Goal: Information Seeking & Learning: Learn about a topic

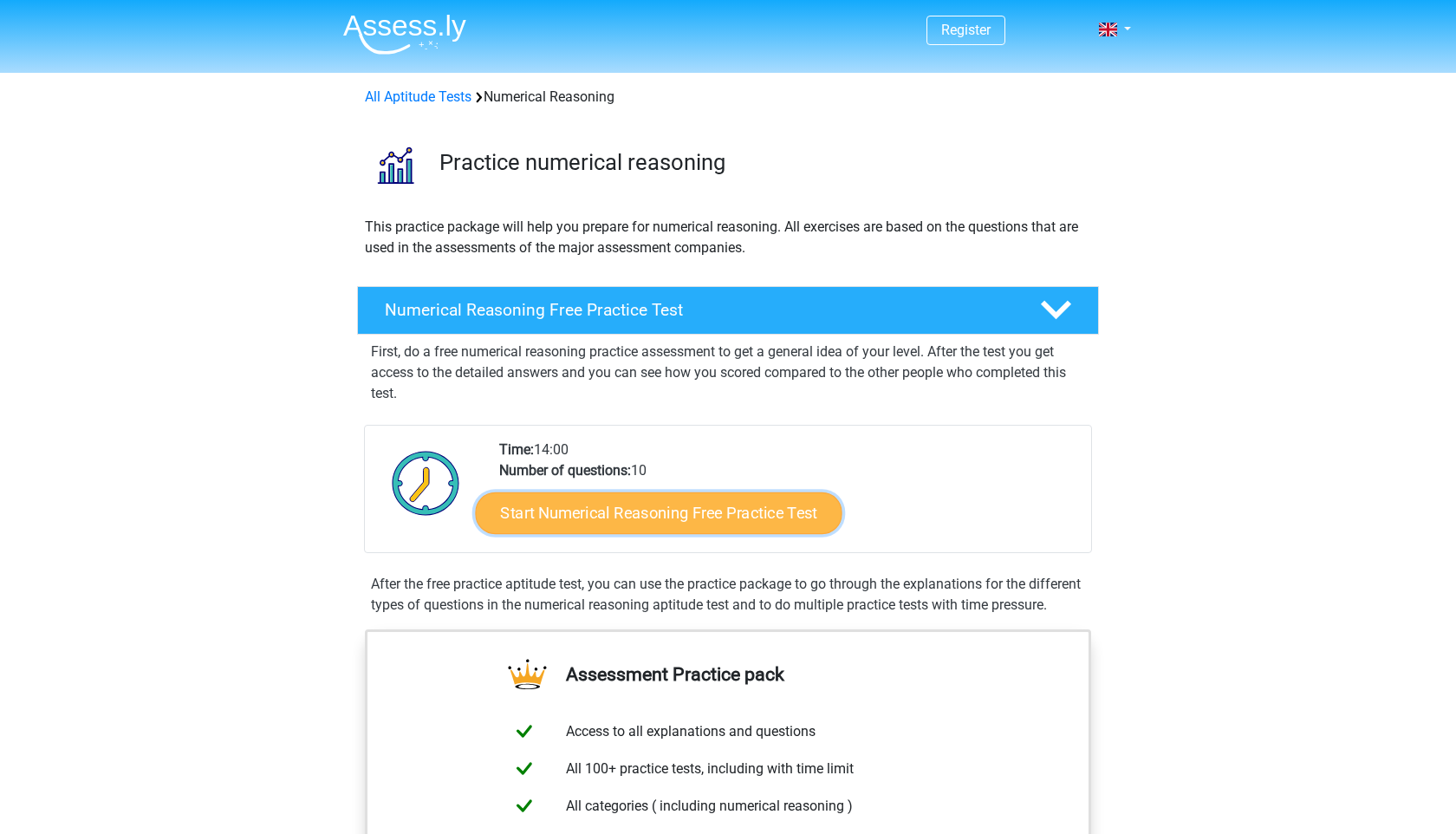
click at [659, 511] on link "Start Numerical Reasoning Free Practice Test" at bounding box center [659, 512] width 367 height 42
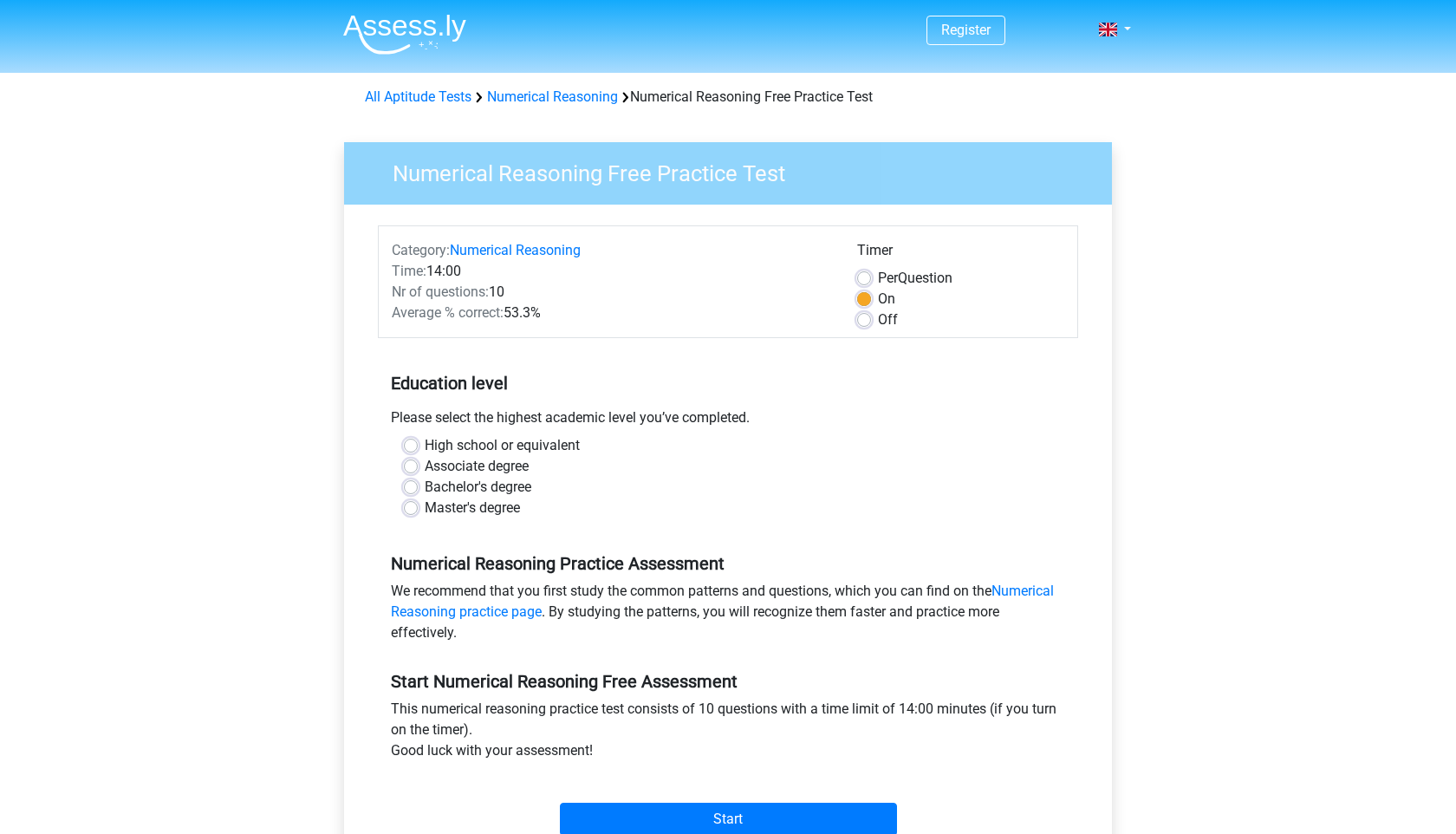
click at [424, 486] on label "Bachelor's degree" at bounding box center [477, 487] width 107 height 21
click at [410, 486] on input "Bachelor's degree" at bounding box center [411, 486] width 14 height 18
radio input "true"
click at [740, 825] on input "Start" at bounding box center [728, 819] width 337 height 33
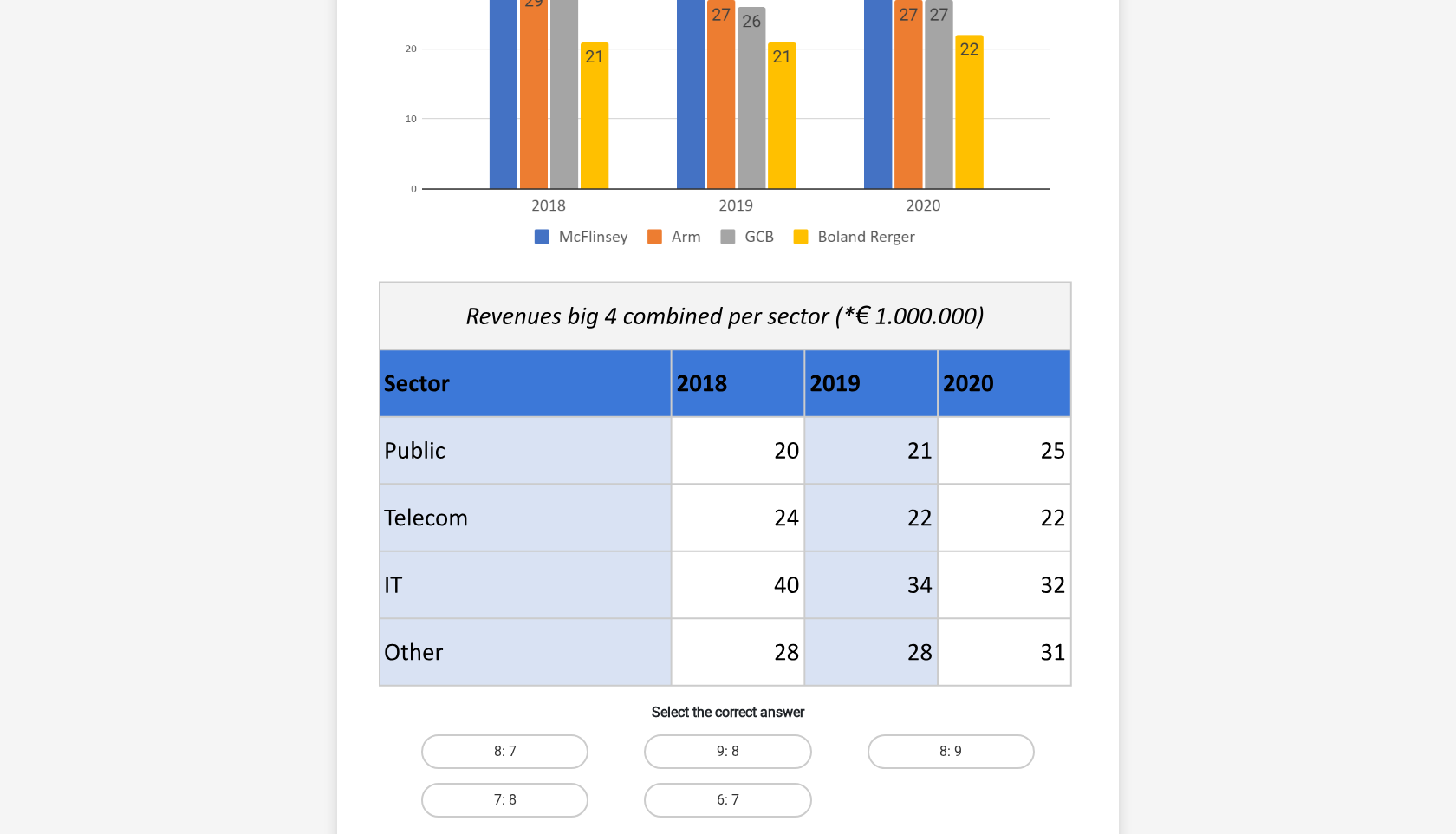
scroll to position [490, 0]
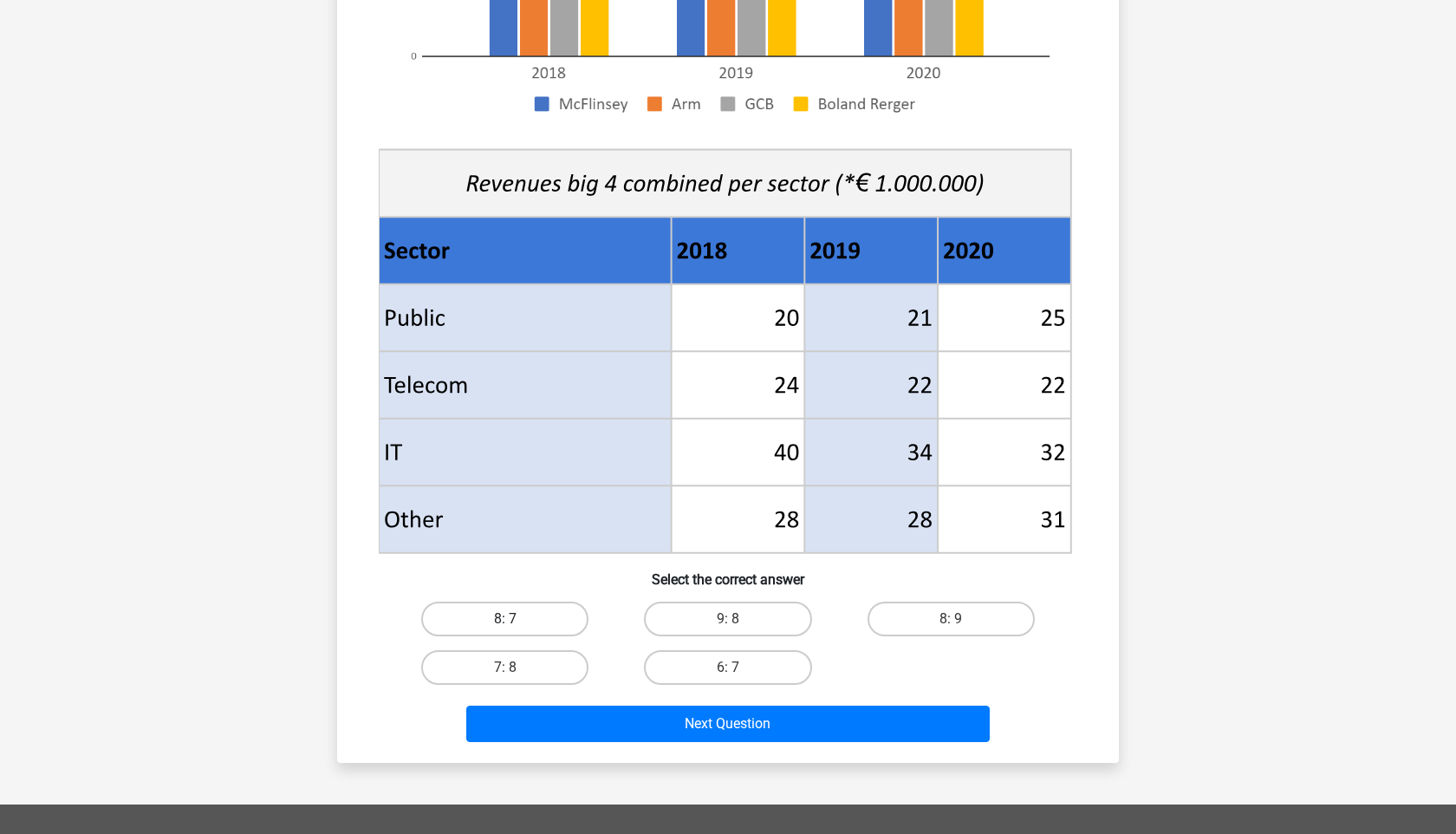
click at [566, 619] on label "8: 7" at bounding box center [504, 618] width 167 height 34
click at [516, 619] on input "8: 7" at bounding box center [510, 624] width 11 height 11
radio input "true"
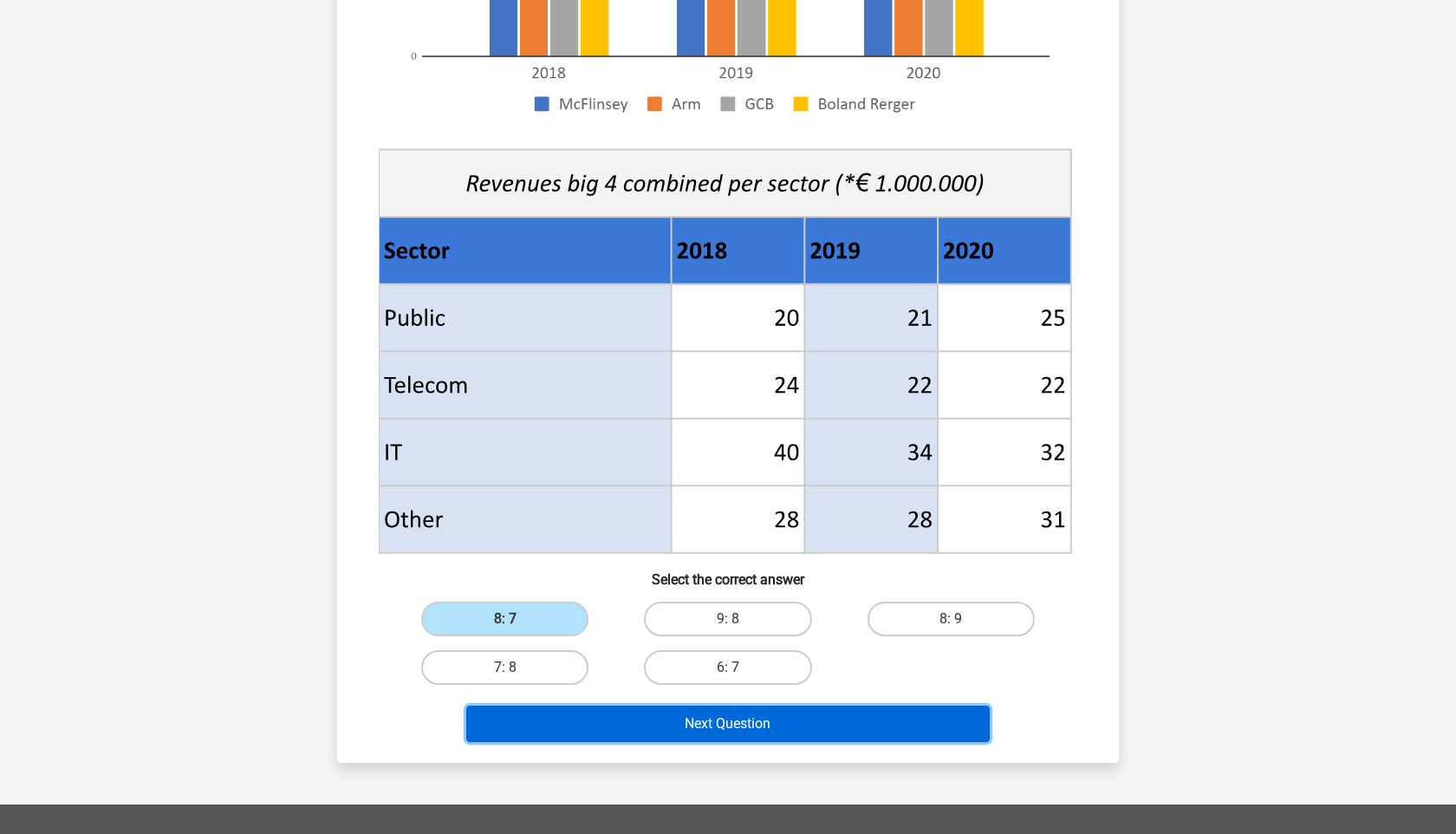
click at [580, 727] on button "Next Question" at bounding box center [728, 723] width 524 height 36
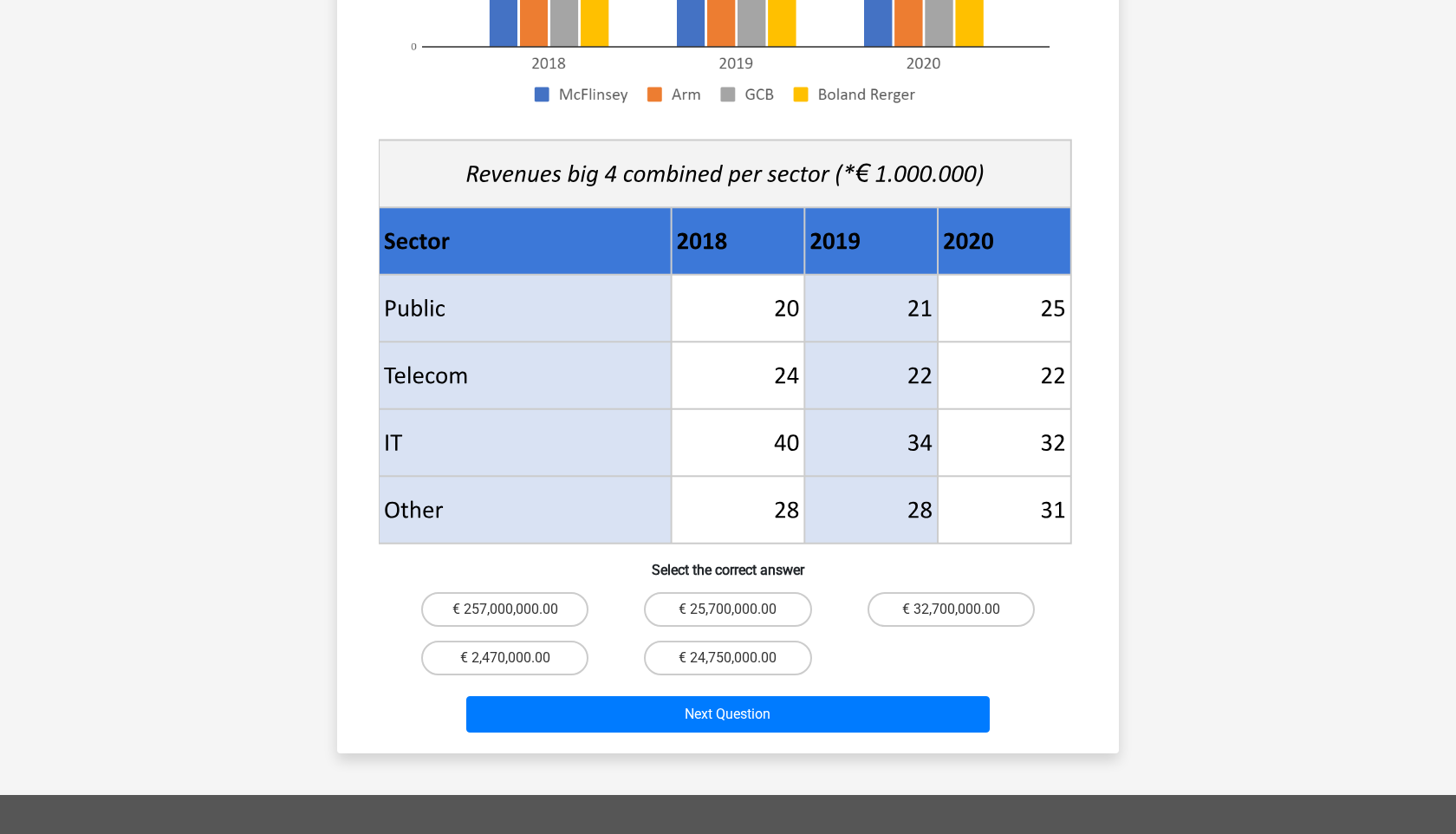
scroll to position [552, 0]
click at [526, 643] on label "€ 2,470,000.00" at bounding box center [504, 656] width 167 height 34
click at [516, 657] on input "€ 2,470,000.00" at bounding box center [510, 662] width 11 height 11
radio input "true"
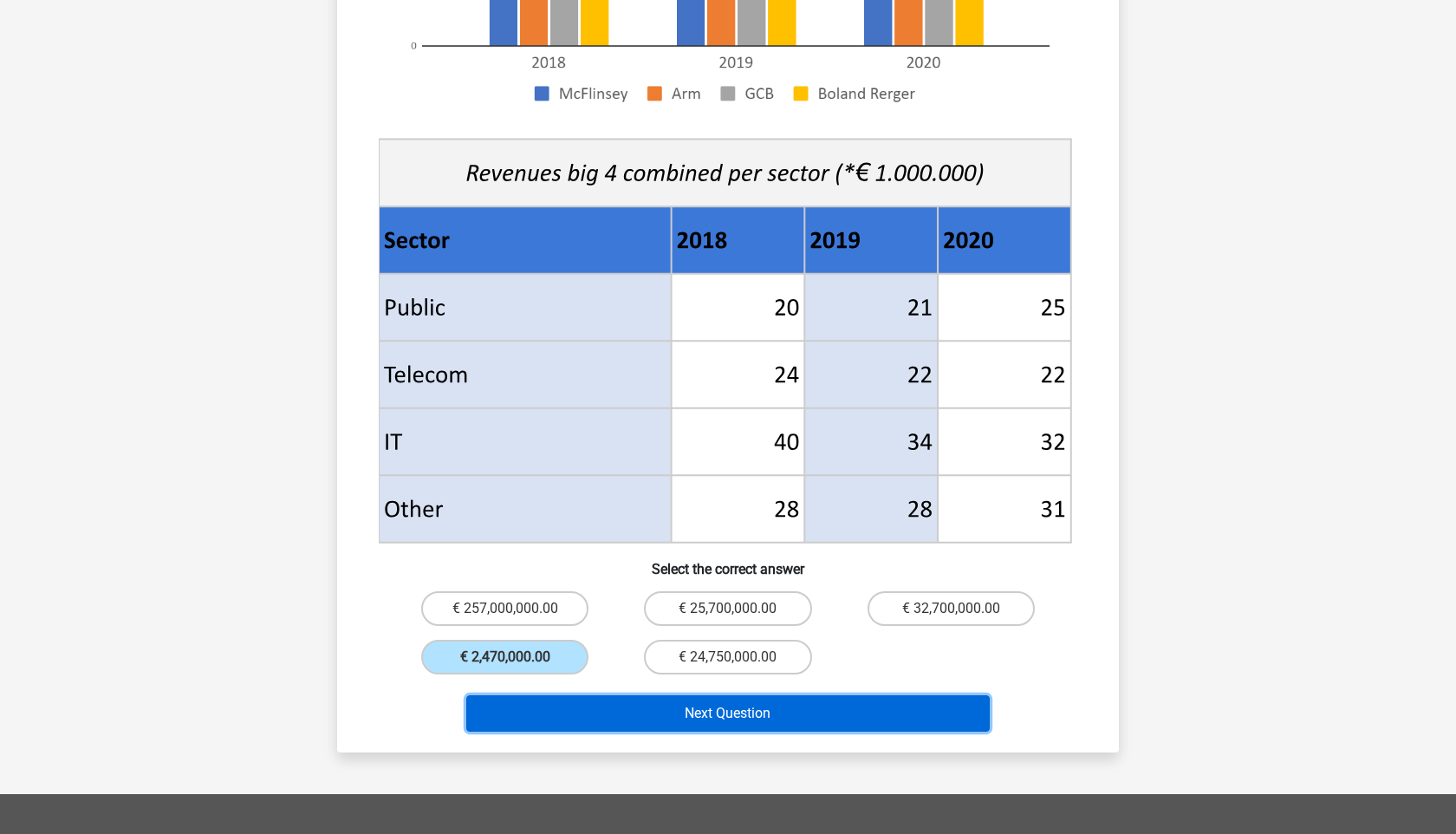
click at [612, 695] on button "Next Question" at bounding box center [728, 713] width 524 height 36
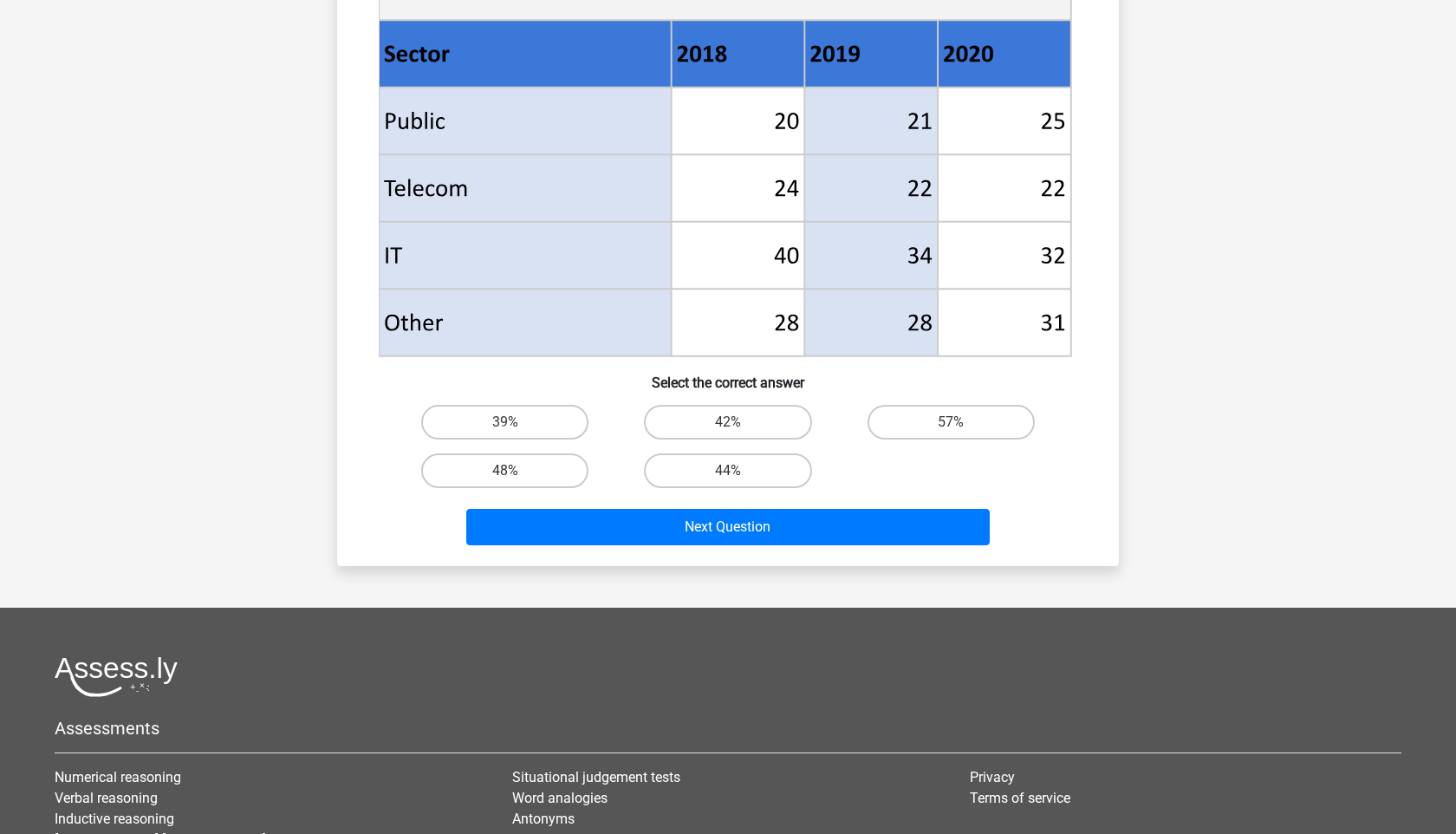
scroll to position [691, 0]
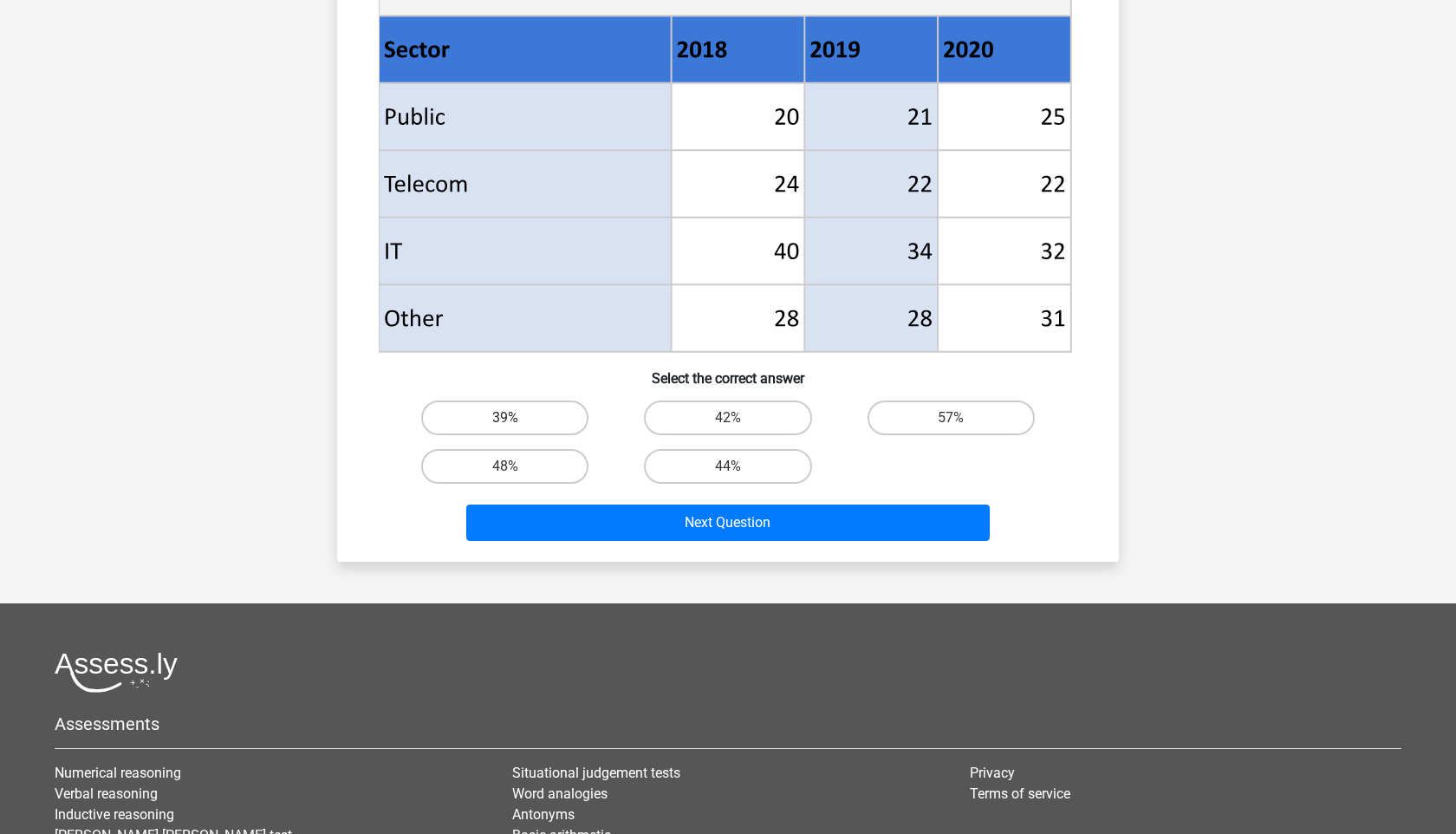
click at [549, 416] on label "39%" at bounding box center [504, 417] width 167 height 34
click at [516, 417] on input "39%" at bounding box center [510, 423] width 11 height 11
radio input "true"
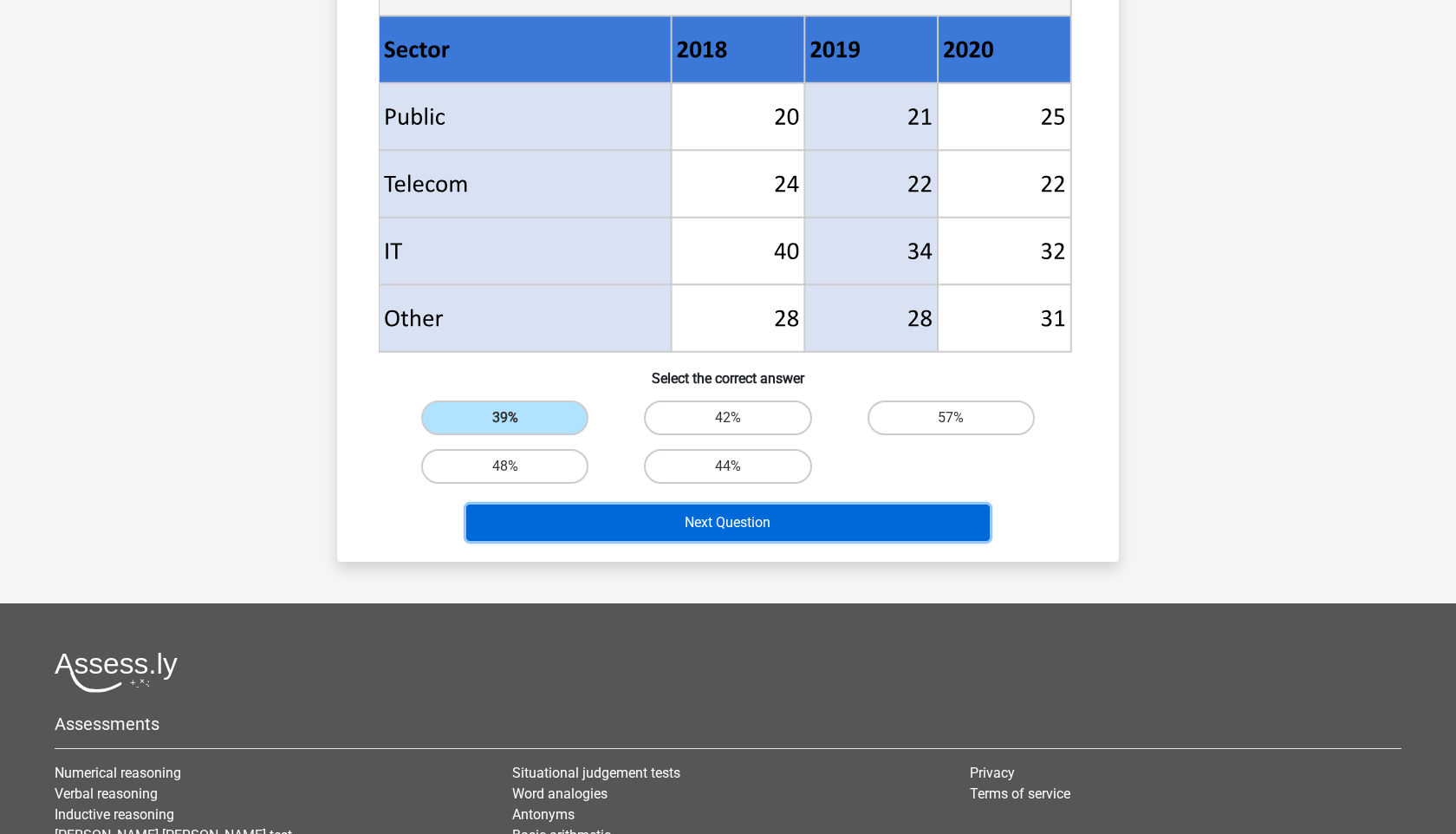
click at [659, 533] on button "Next Question" at bounding box center [728, 522] width 524 height 36
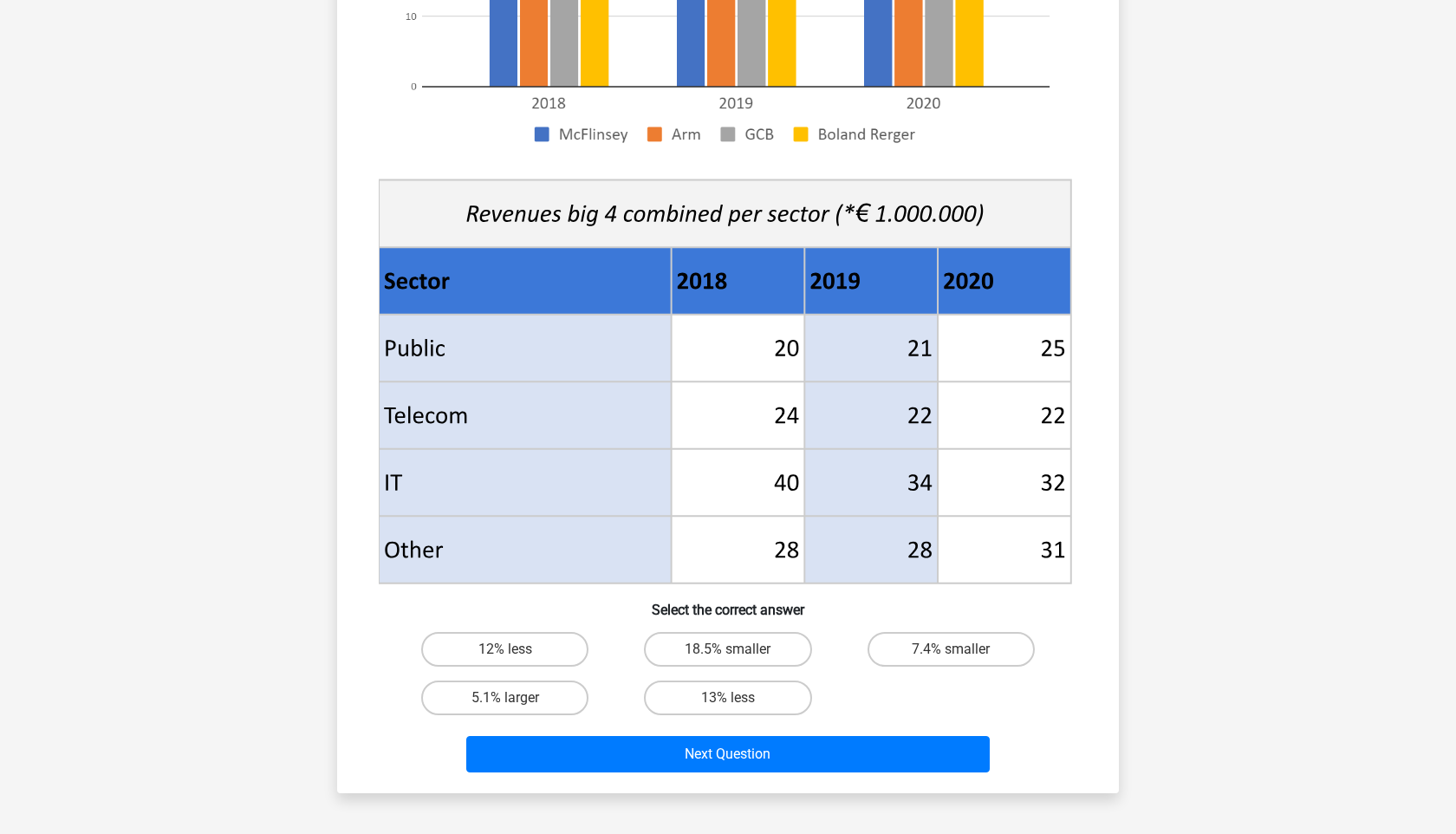
scroll to position [461, 0]
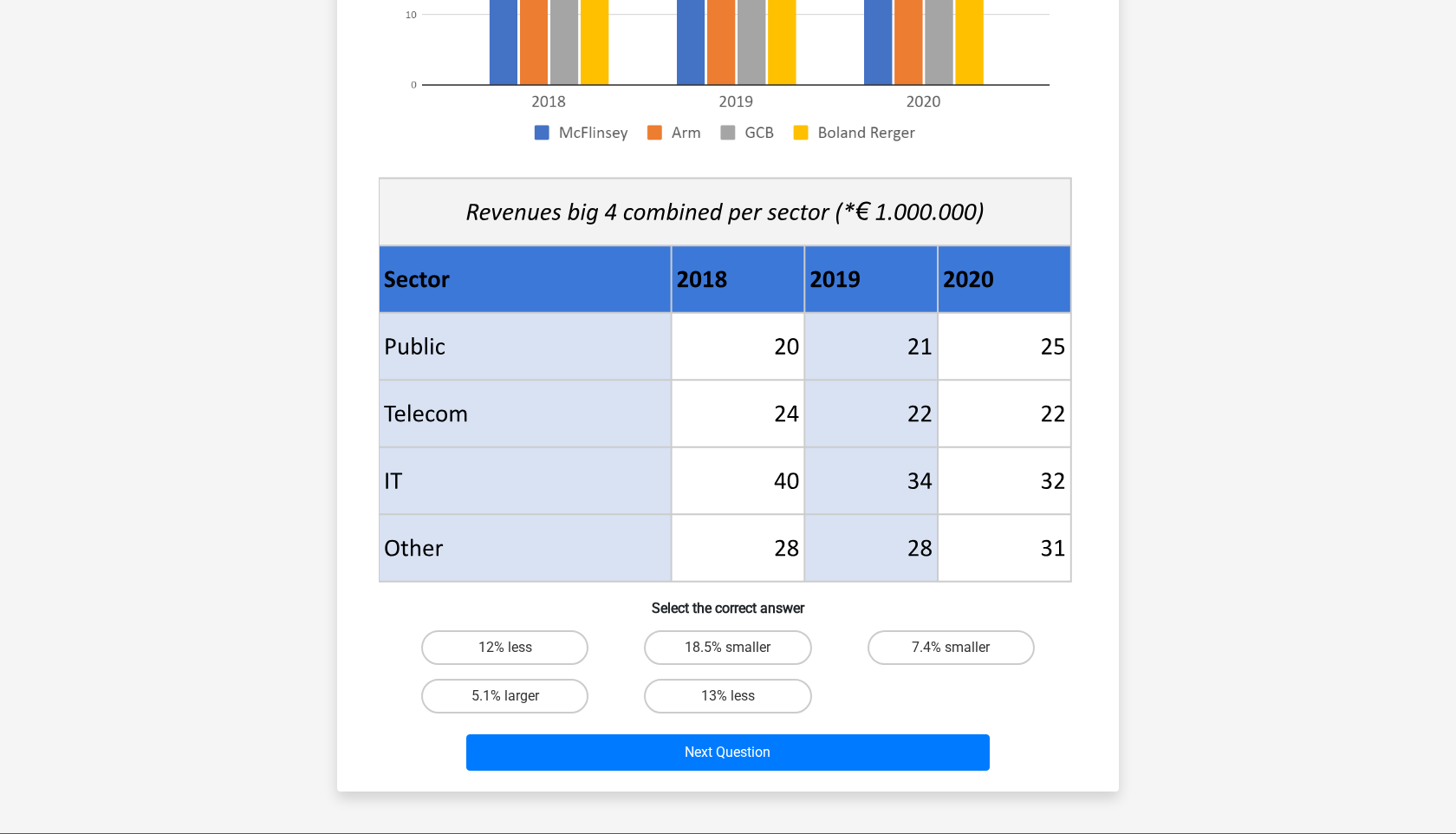
click at [509, 705] on input "5.1% larger" at bounding box center [510, 701] width 11 height 11
radio input "true"
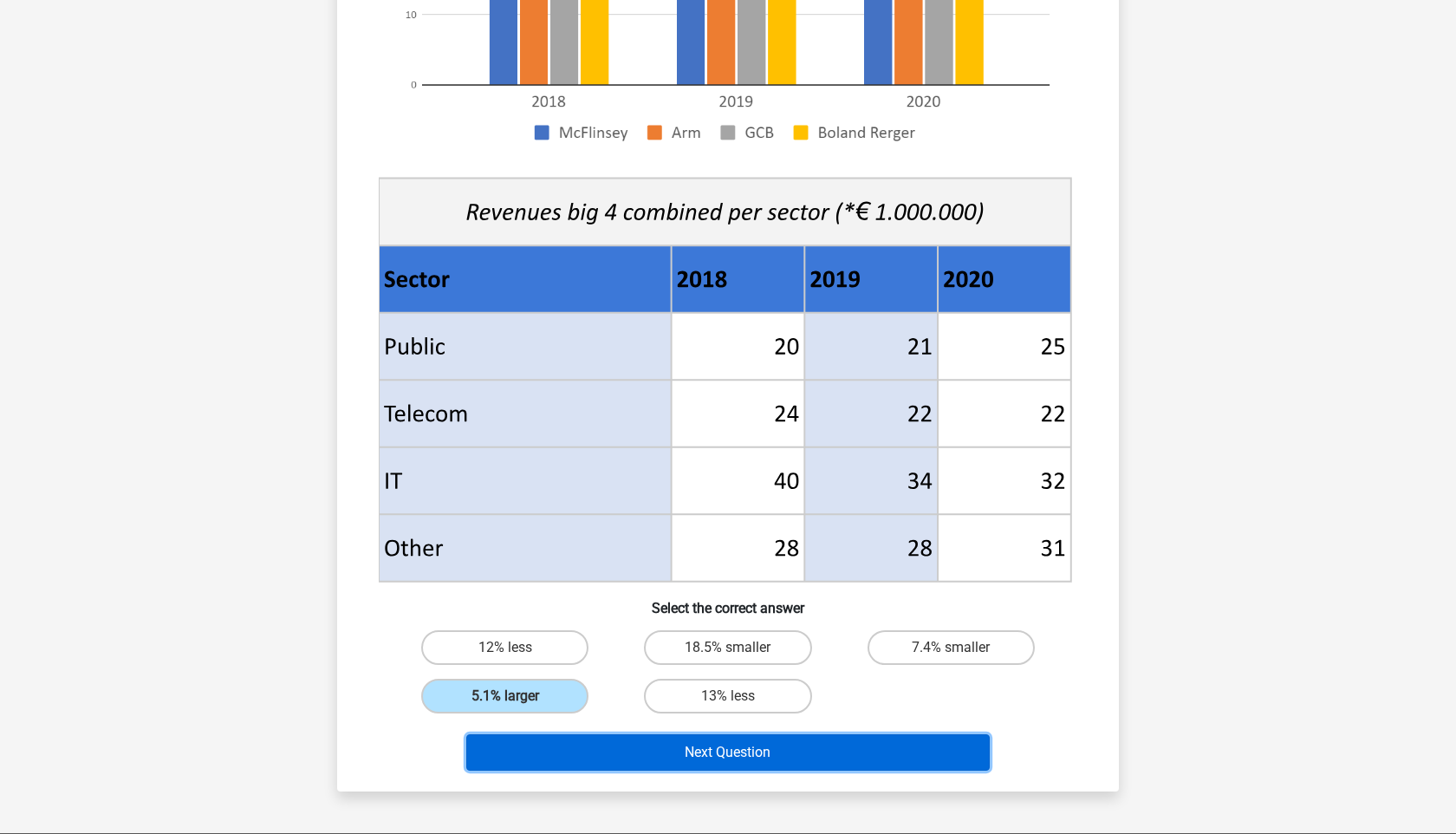
click at [596, 744] on button "Next Question" at bounding box center [728, 752] width 524 height 36
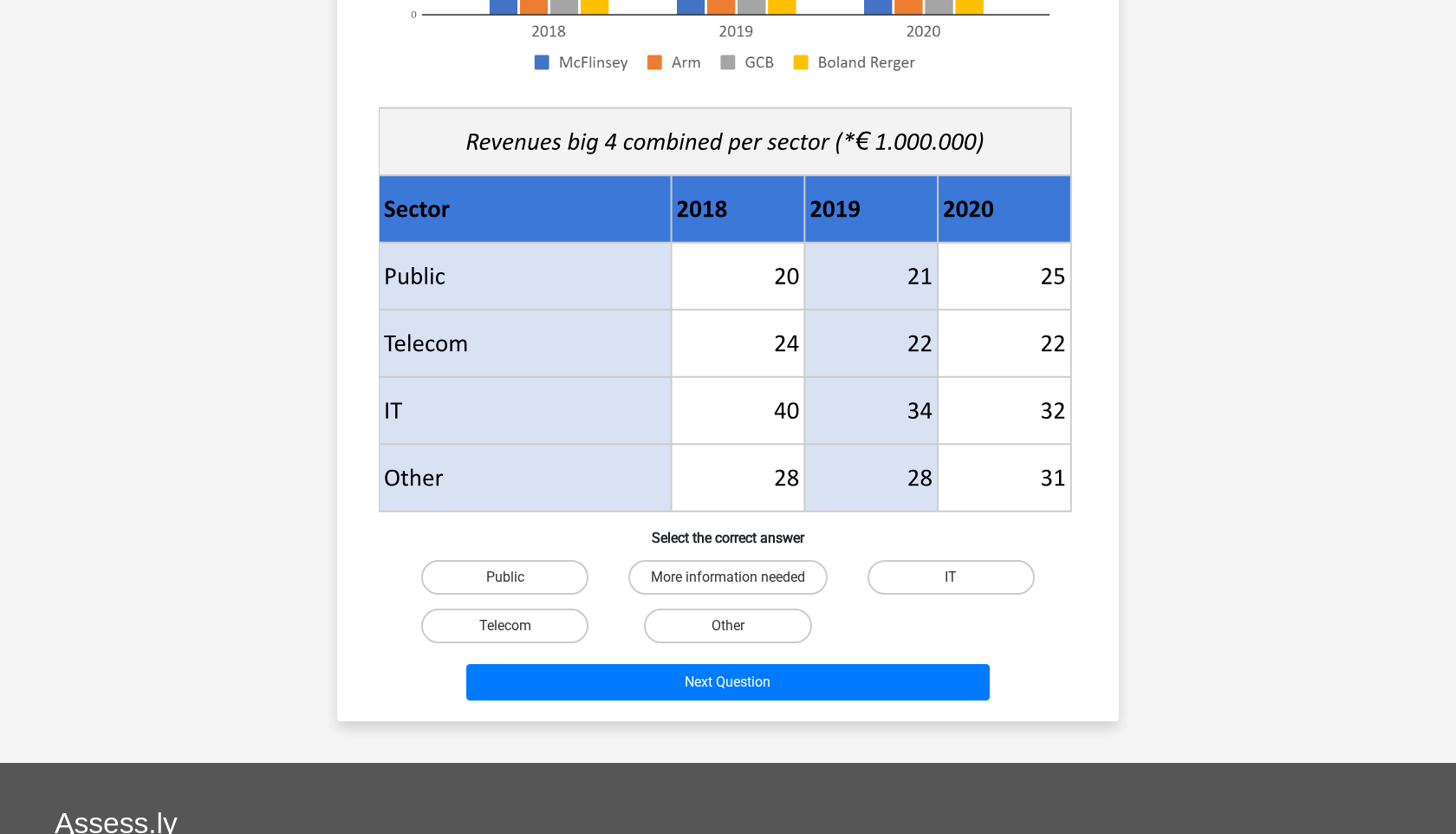
scroll to position [568, 0]
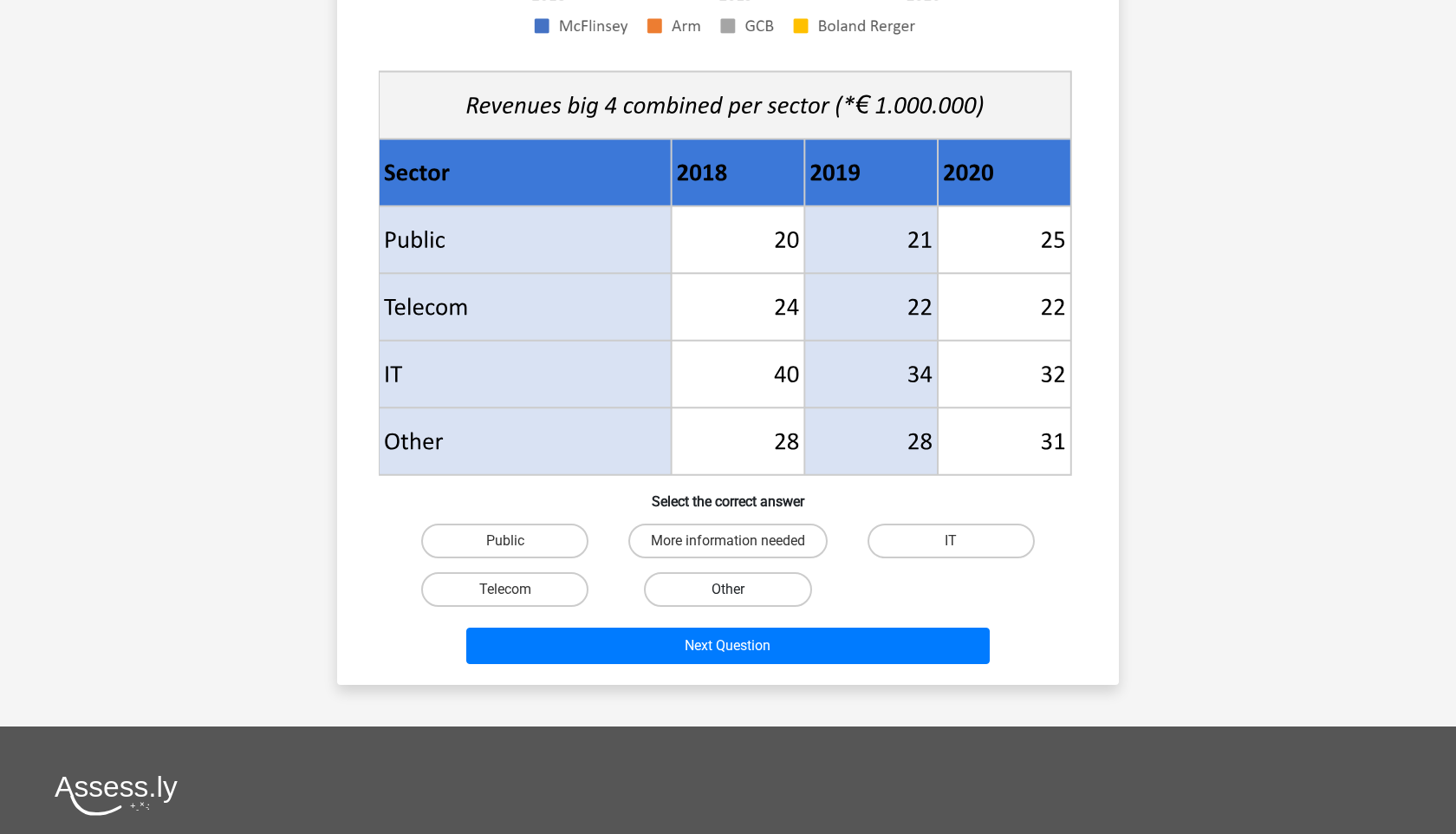
click at [742, 587] on label "Other" at bounding box center [727, 589] width 167 height 34
click at [739, 590] on input "Other" at bounding box center [733, 595] width 11 height 11
radio input "true"
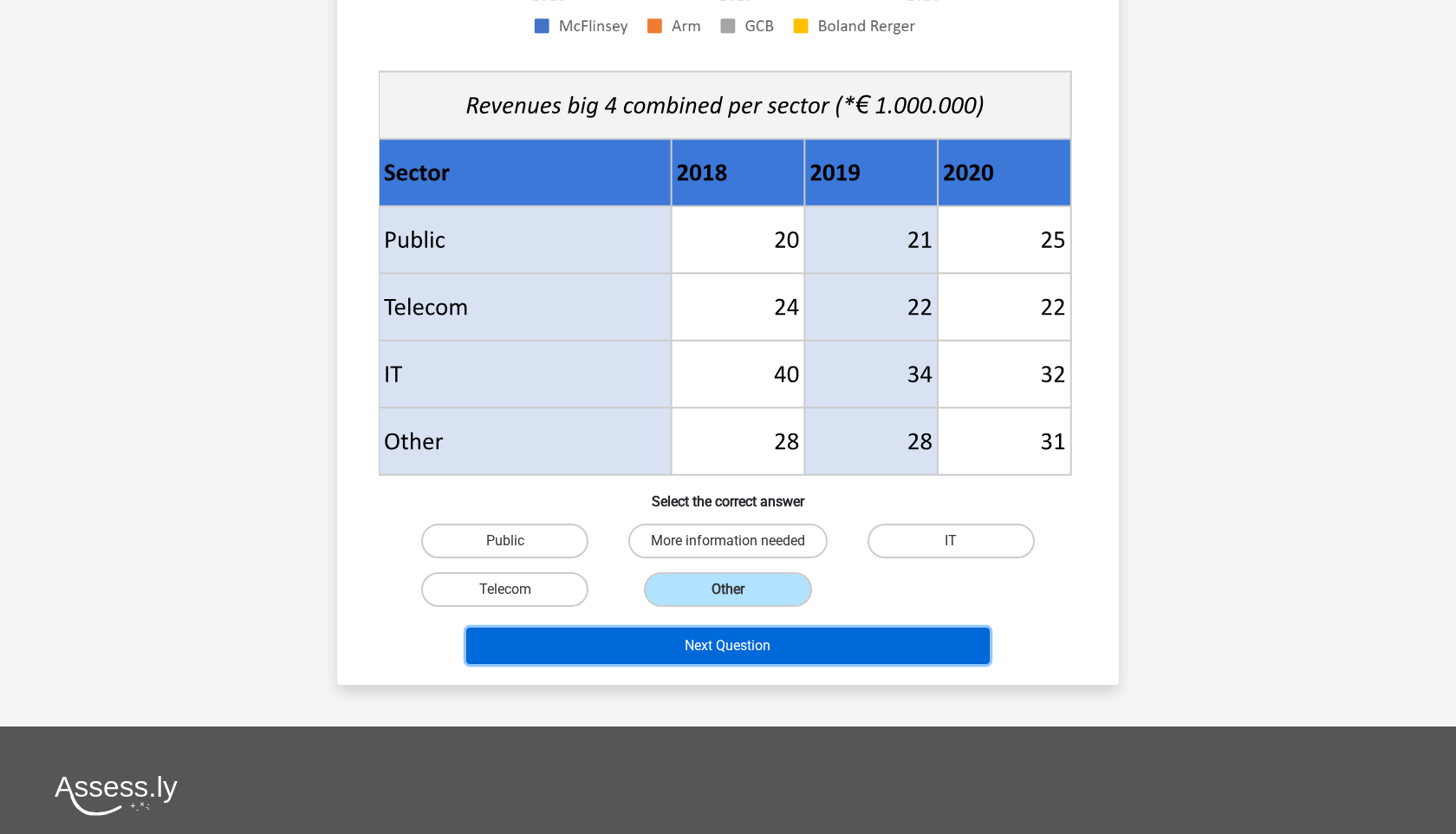
click at [743, 642] on button "Next Question" at bounding box center [728, 646] width 524 height 36
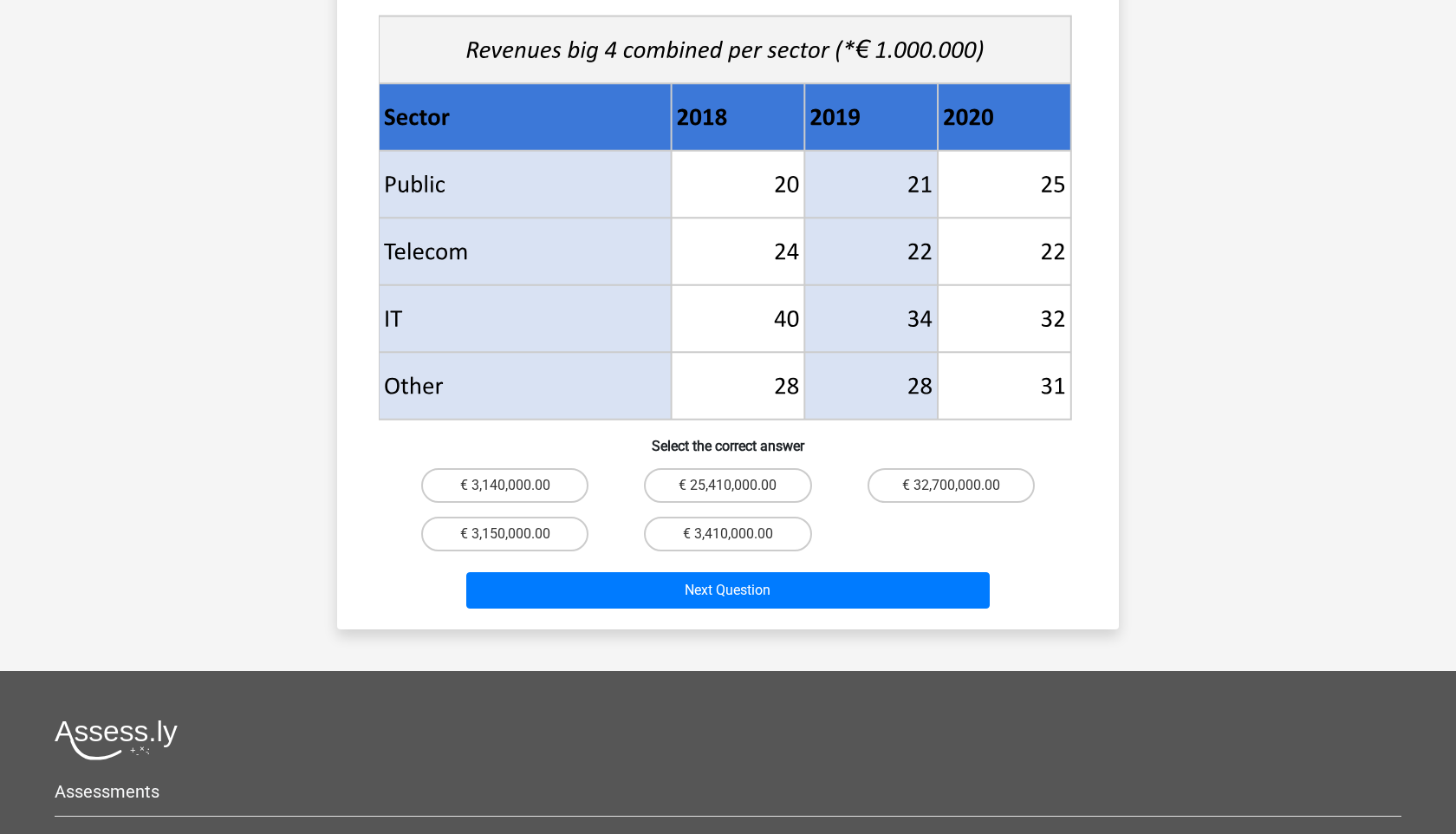
scroll to position [647, 0]
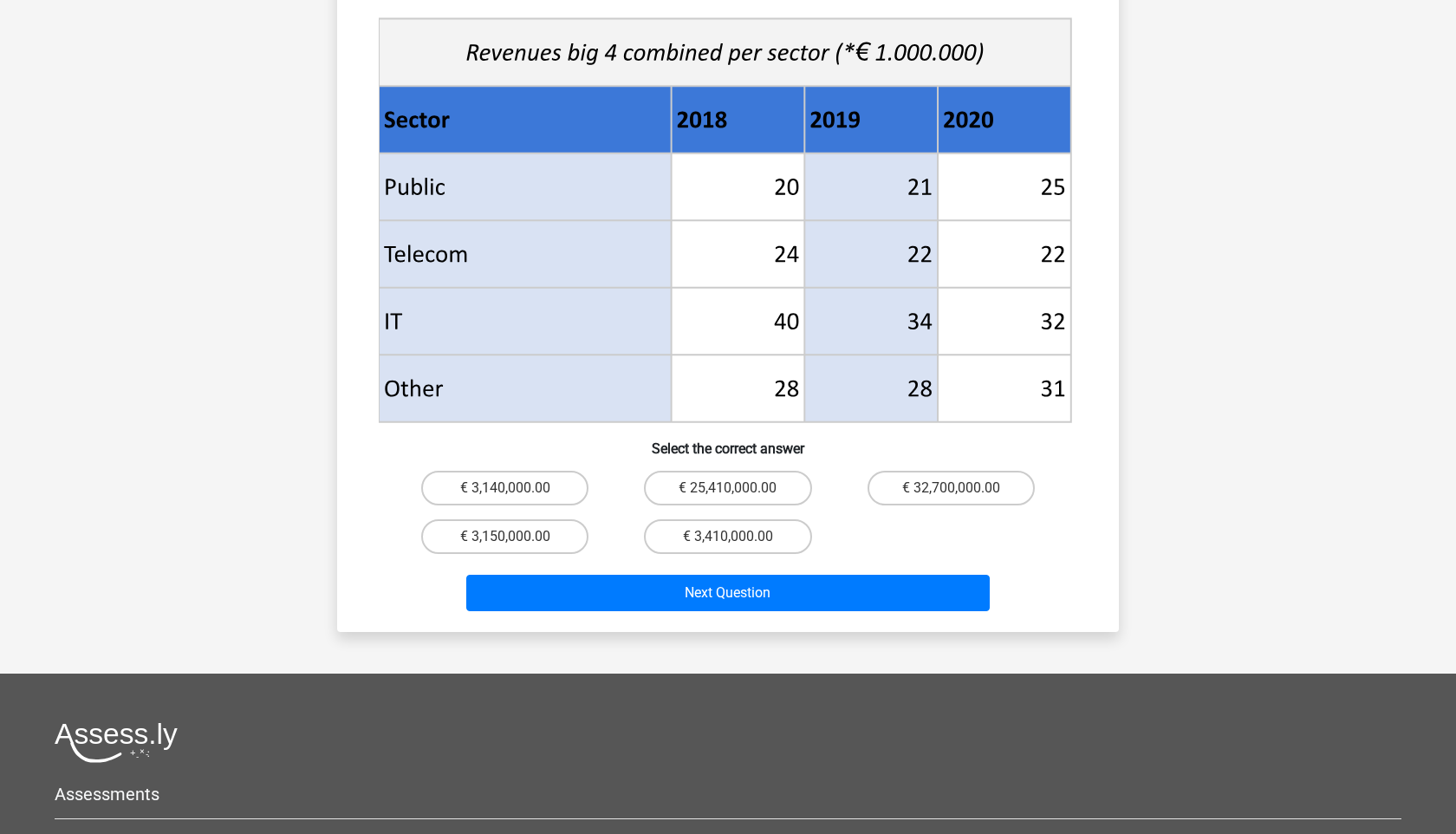
click at [730, 537] on input "€ 3,410,000.00" at bounding box center [733, 542] width 11 height 11
radio input "true"
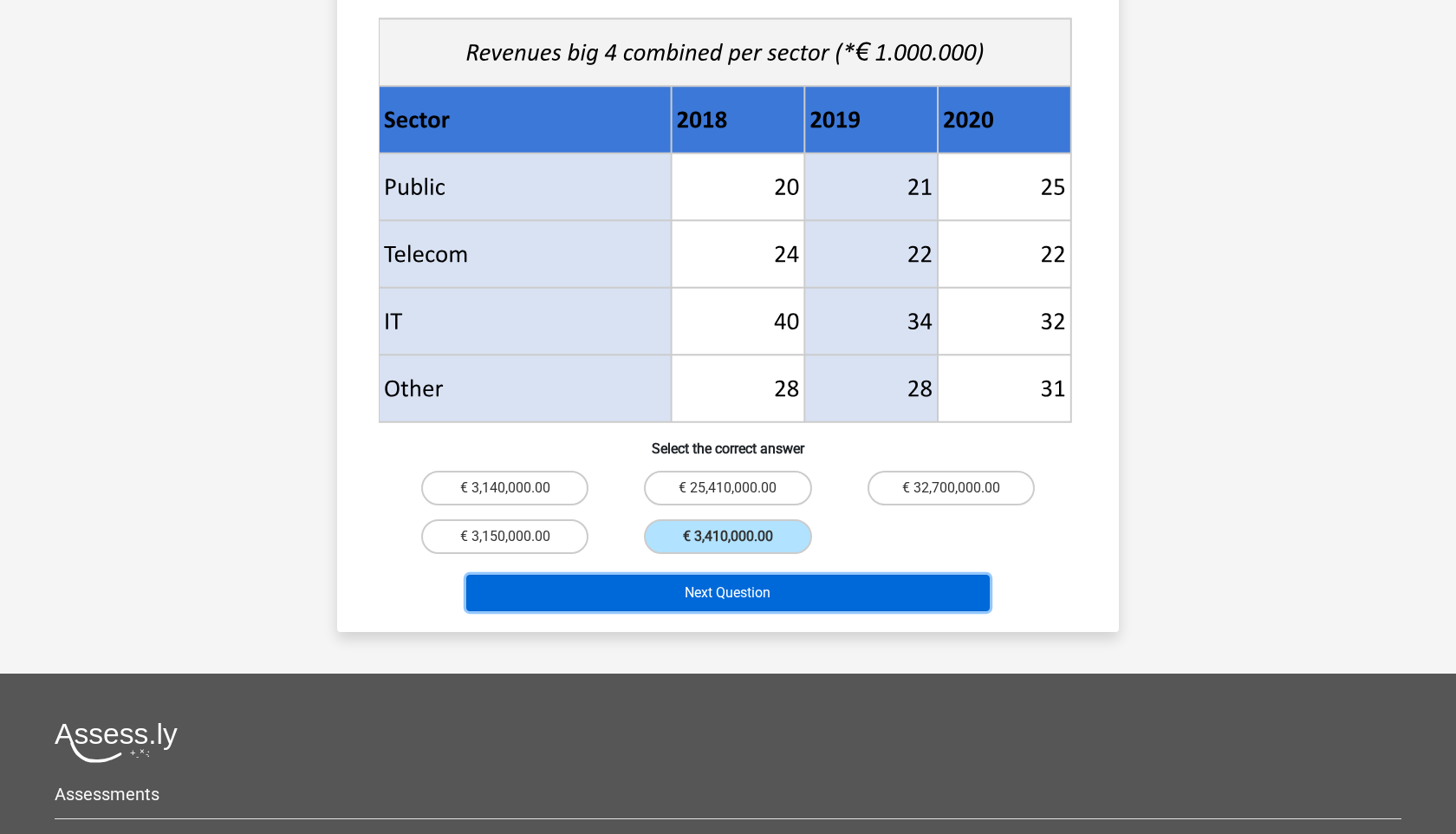
click at [766, 575] on button "Next Question" at bounding box center [728, 593] width 524 height 36
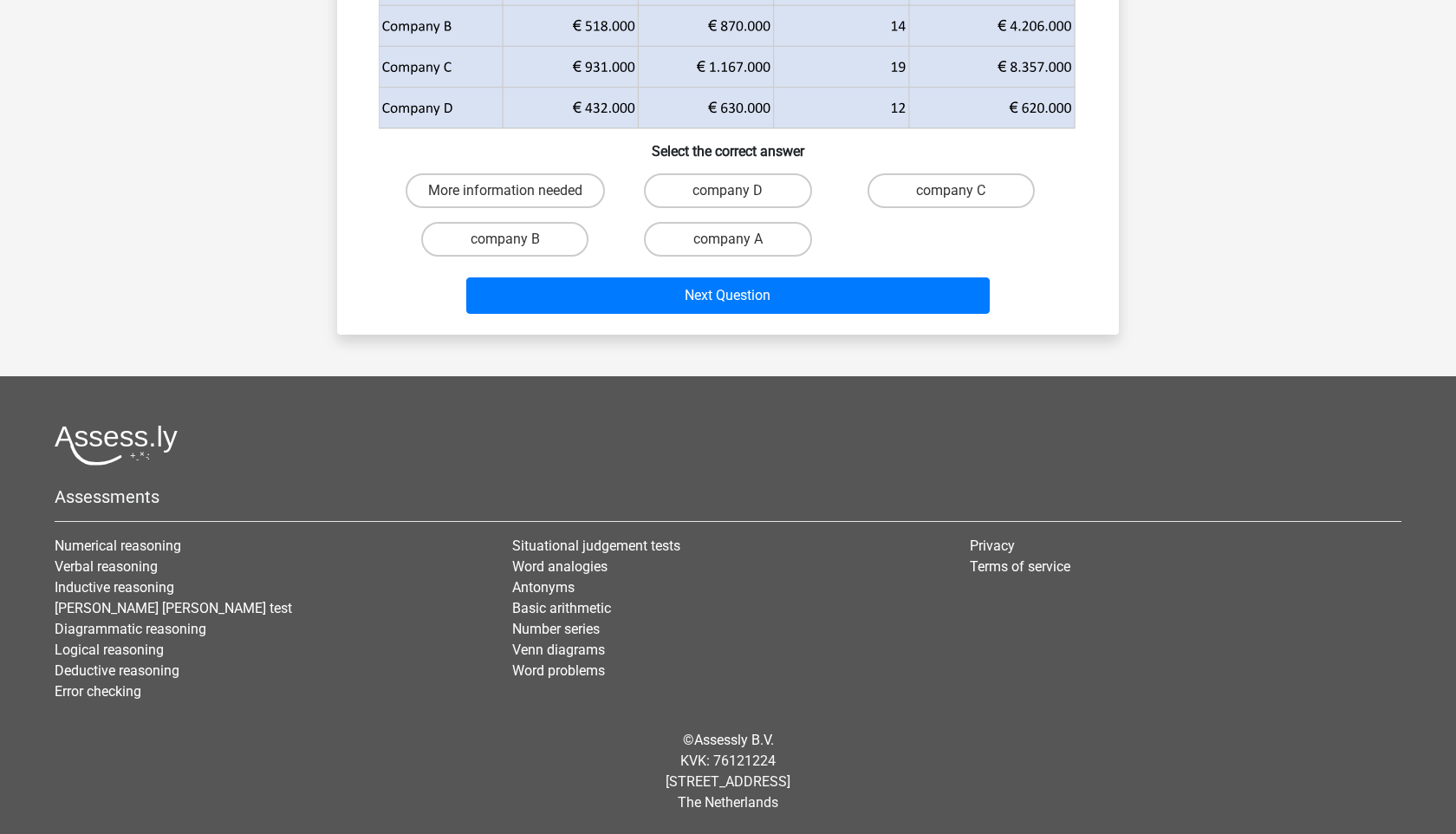
scroll to position [282, 0]
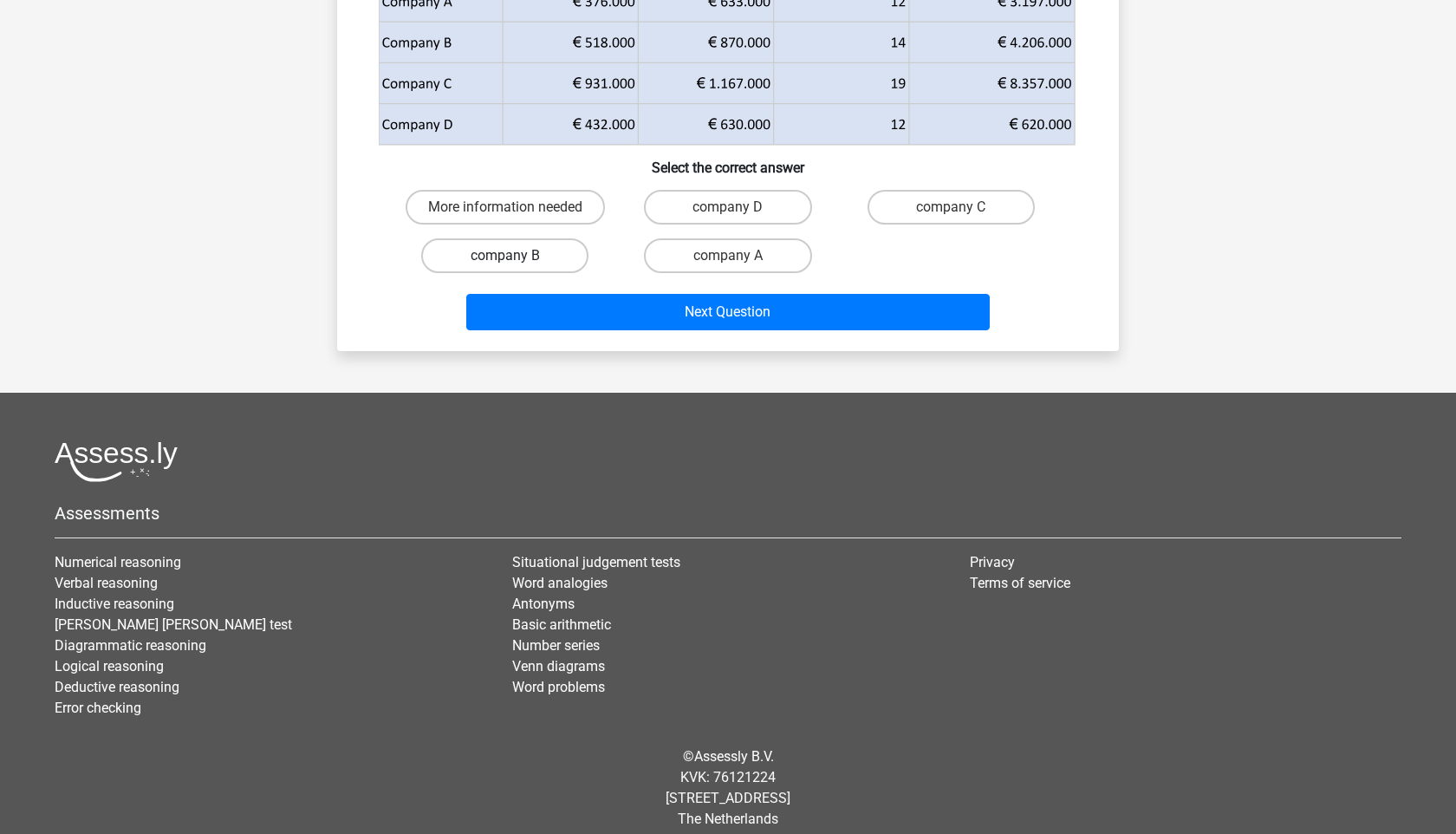
click at [537, 258] on label "company B" at bounding box center [504, 256] width 167 height 34
click at [516, 258] on input "company B" at bounding box center [510, 261] width 11 height 11
radio input "true"
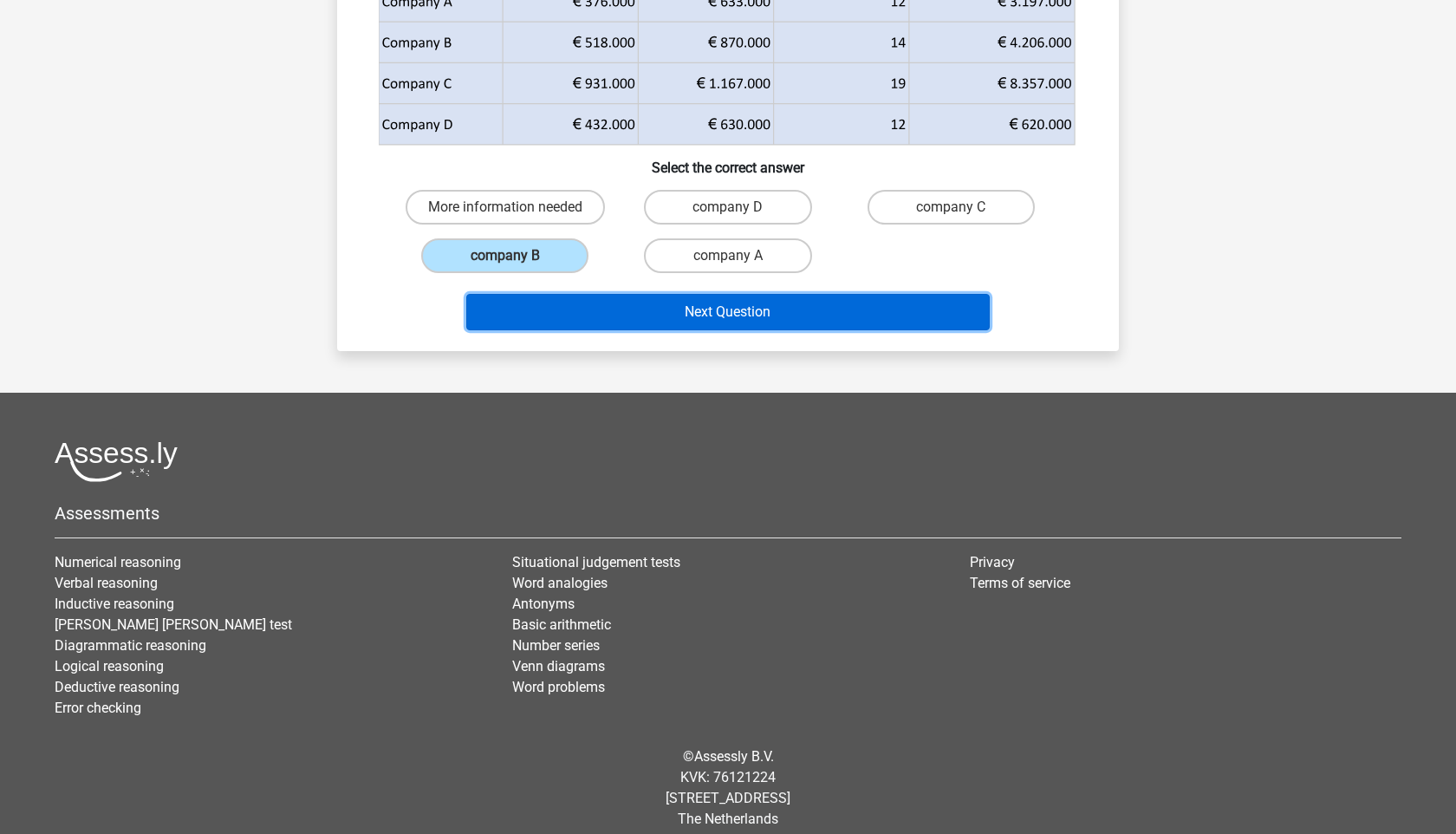
click at [593, 313] on button "Next Question" at bounding box center [728, 311] width 524 height 36
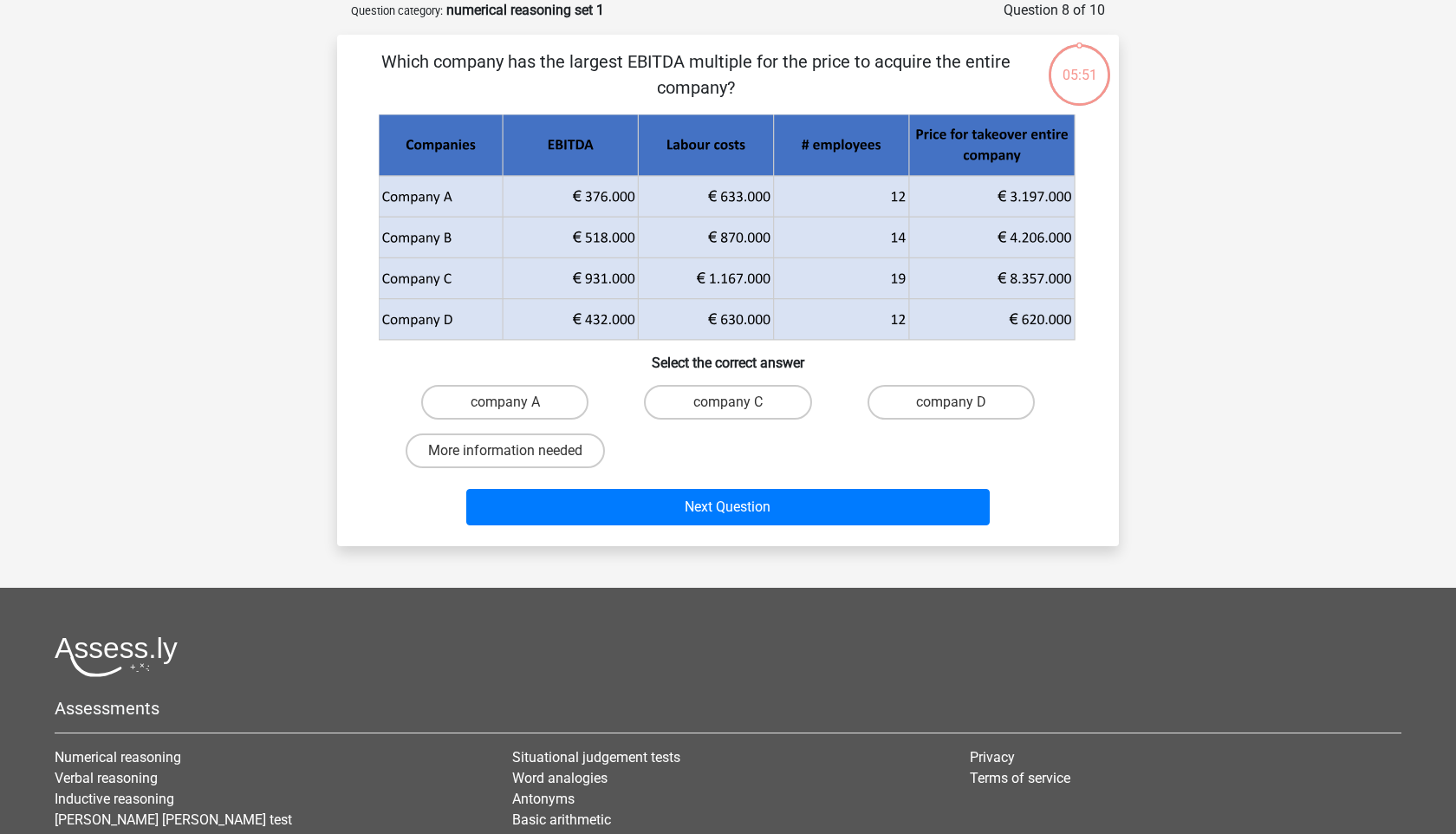
scroll to position [0, 0]
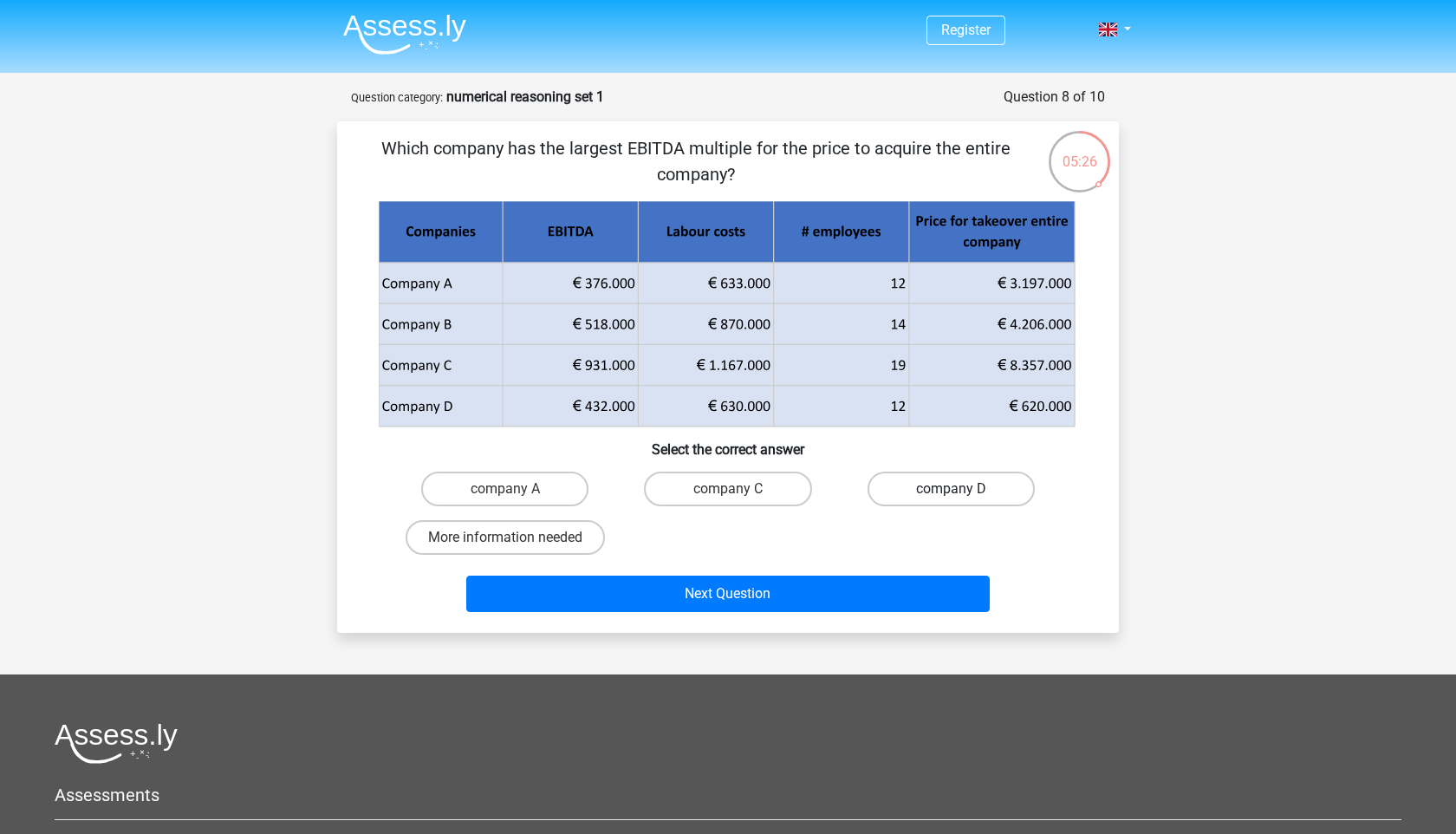
click at [911, 497] on label "company D" at bounding box center [950, 488] width 167 height 34
click at [950, 497] on input "company D" at bounding box center [956, 494] width 11 height 11
radio input "true"
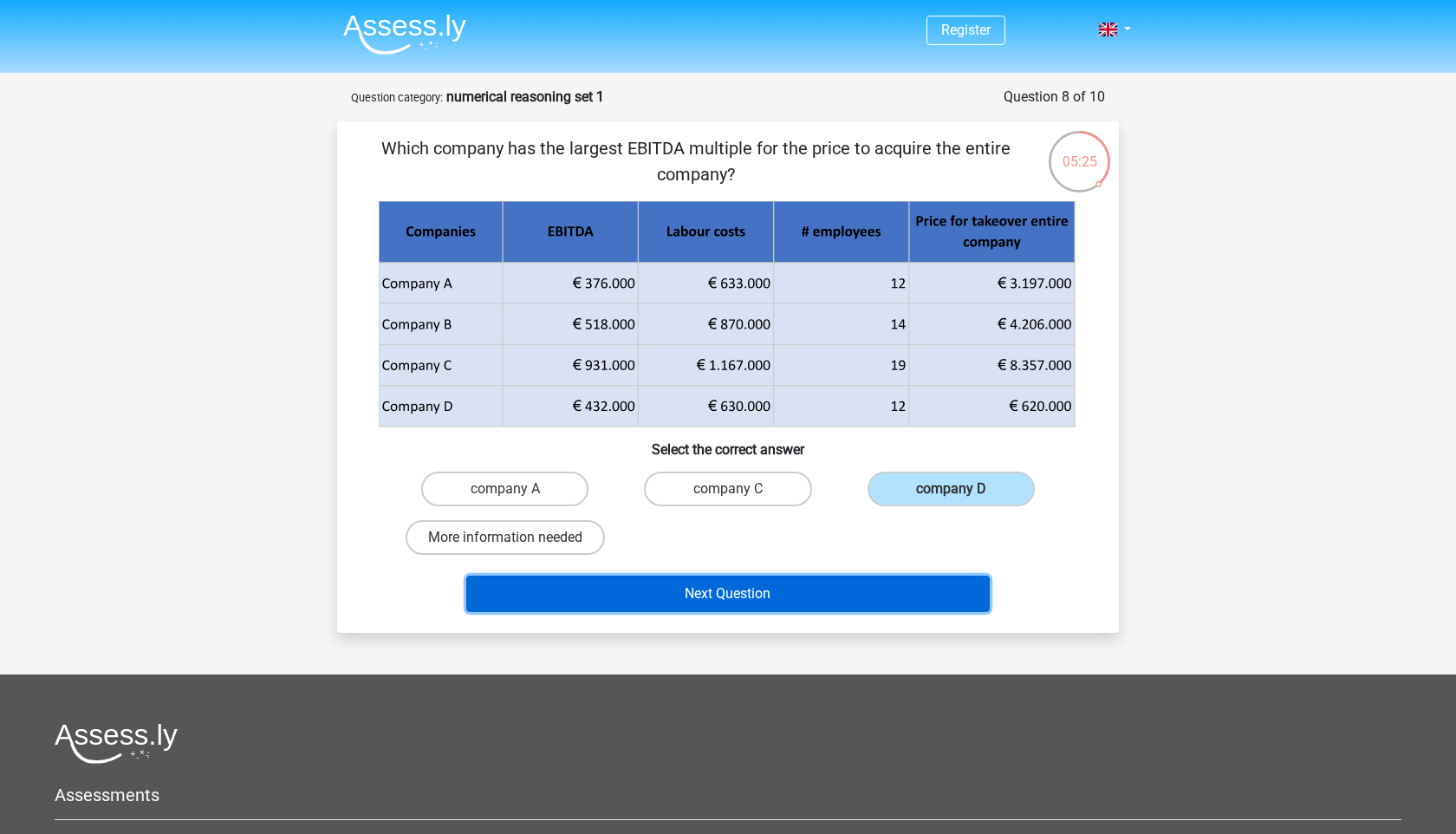
click at [856, 595] on button "Next Question" at bounding box center [728, 593] width 524 height 36
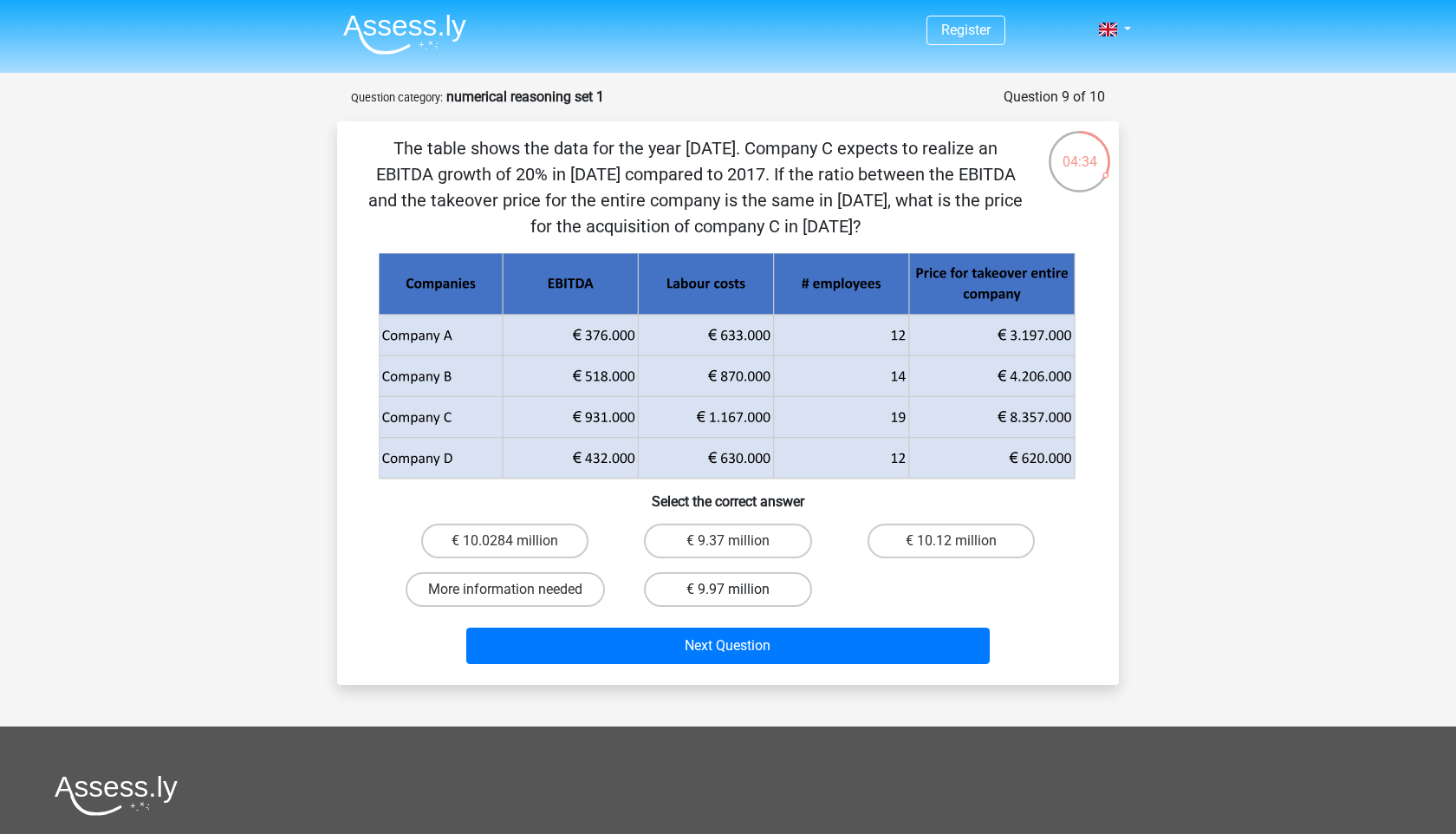
click at [762, 587] on label "€ 9.97 million" at bounding box center [727, 589] width 167 height 34
click at [739, 590] on input "€ 9.97 million" at bounding box center [733, 595] width 11 height 11
radio input "true"
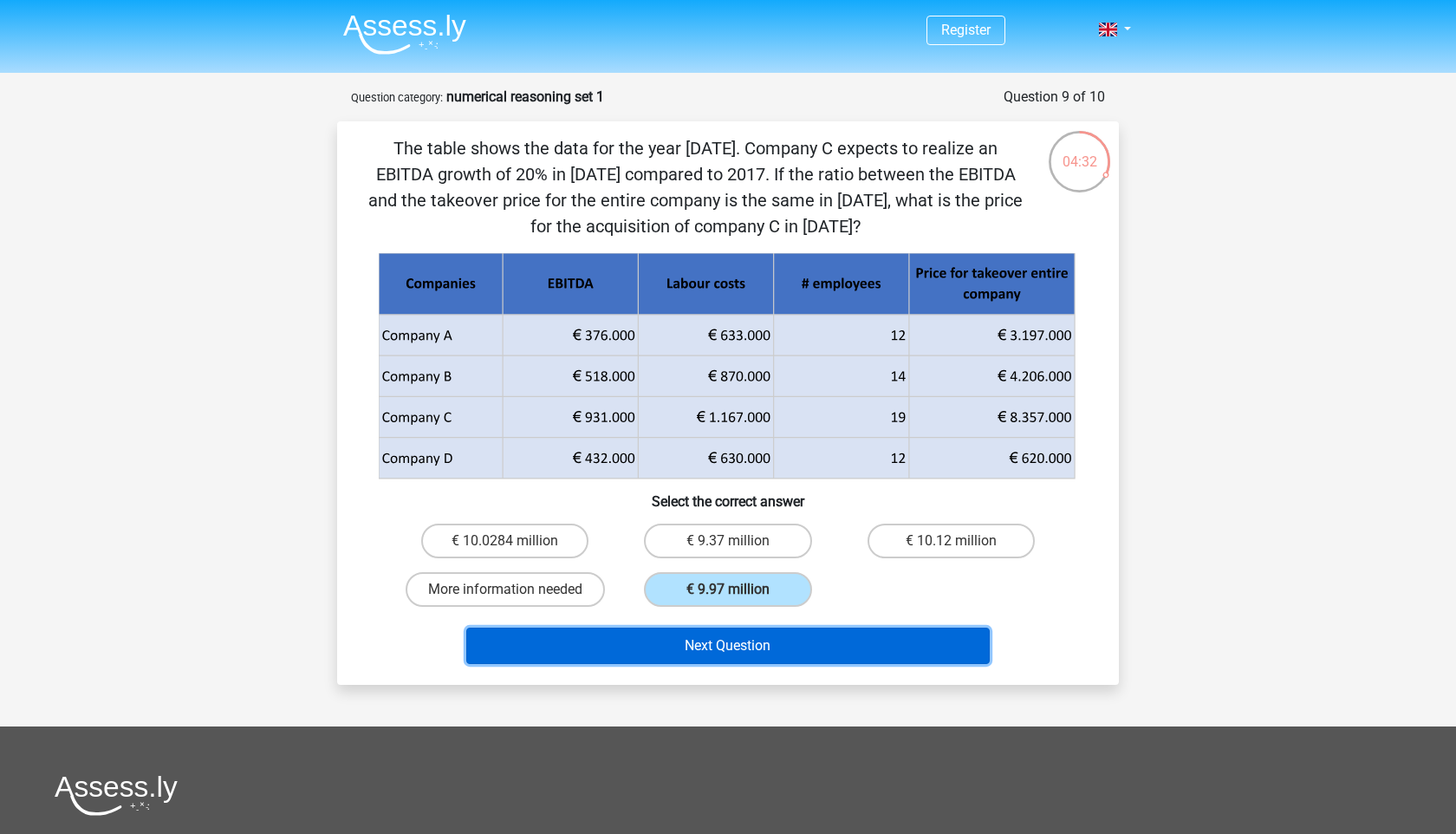
click at [779, 652] on button "Next Question" at bounding box center [728, 646] width 524 height 36
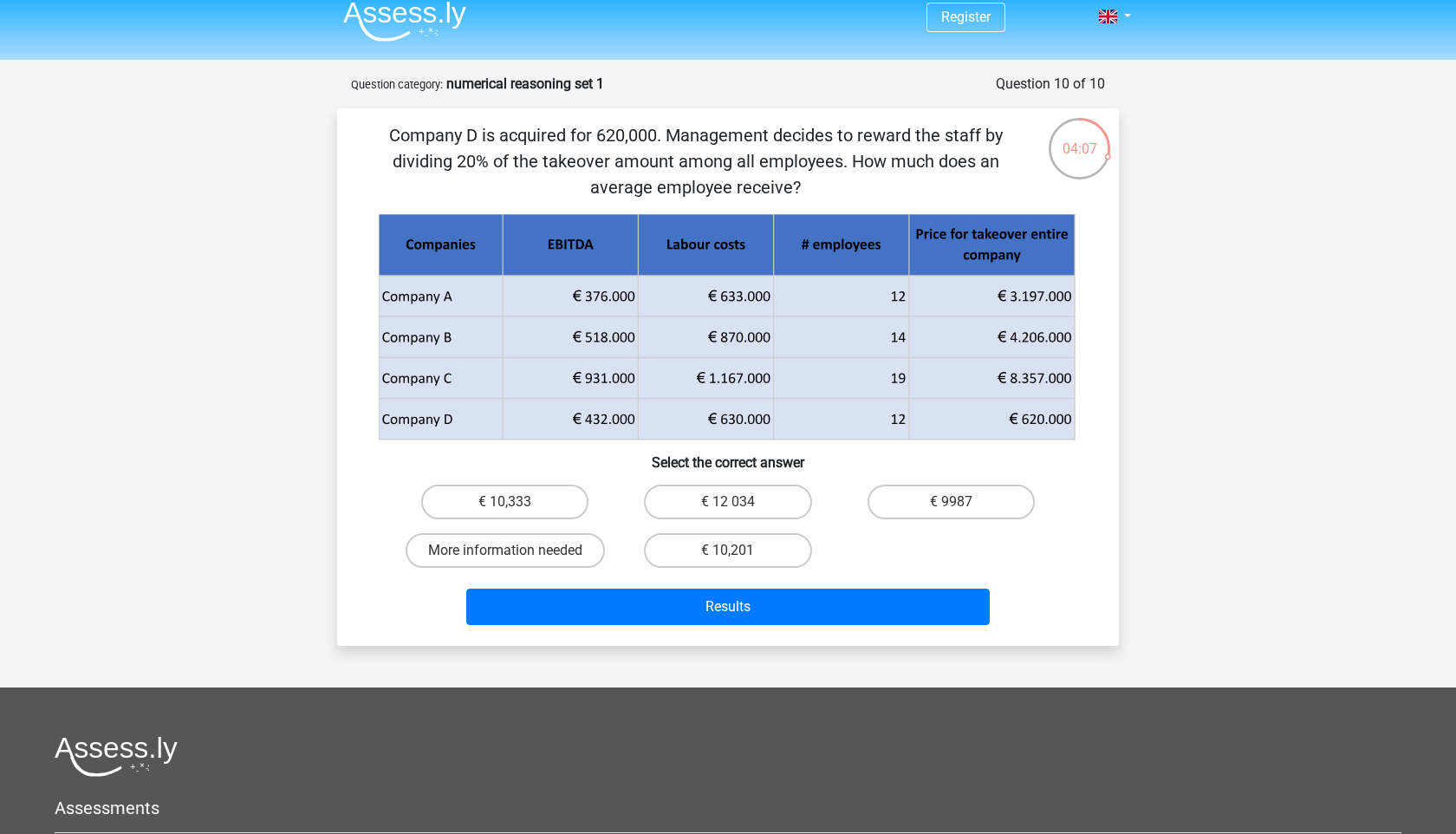
scroll to position [16, 0]
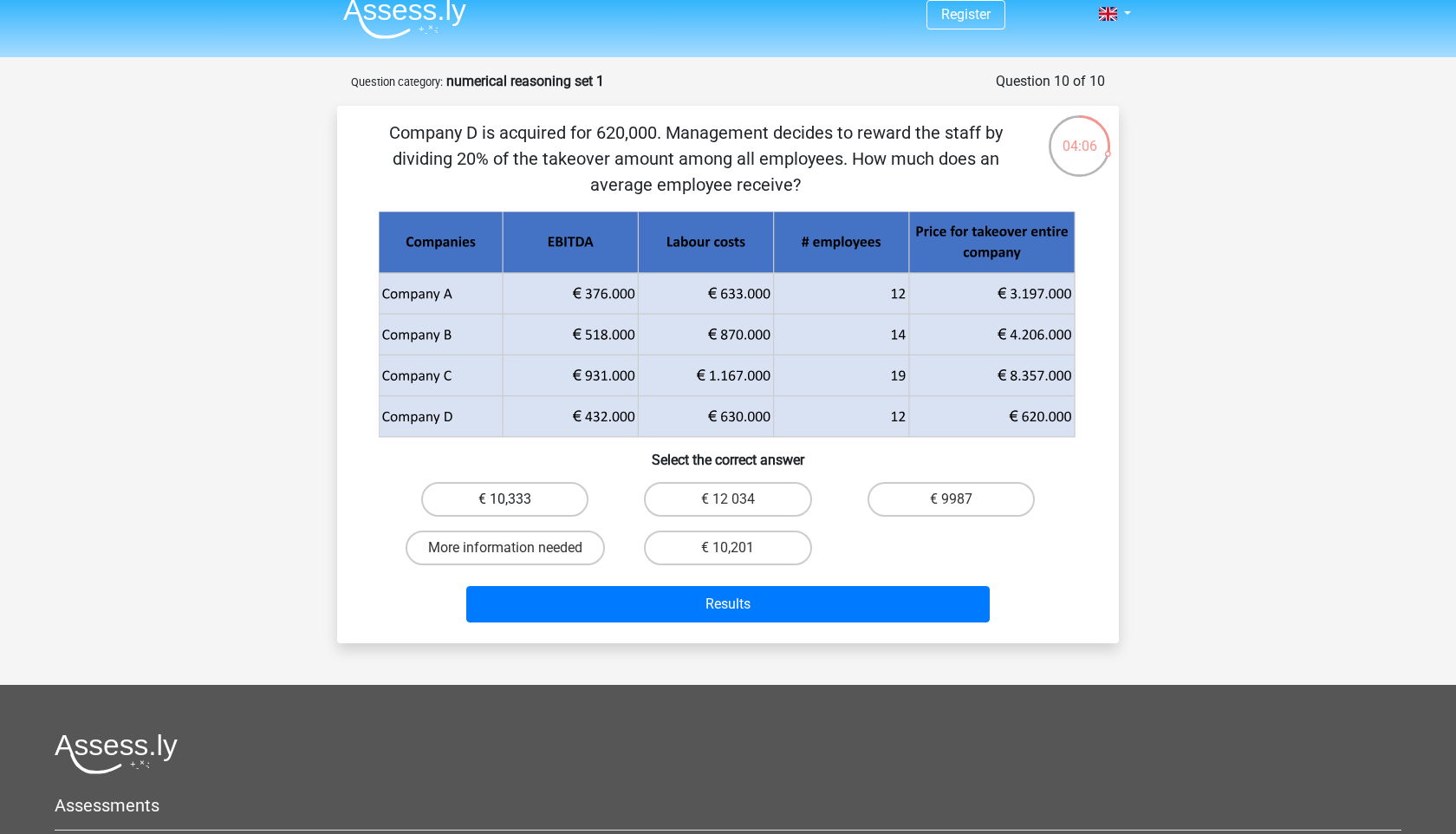
click at [519, 501] on label "€ 10,333" at bounding box center [504, 499] width 167 height 34
click at [516, 501] on input "€ 10,333" at bounding box center [510, 505] width 11 height 11
radio input "true"
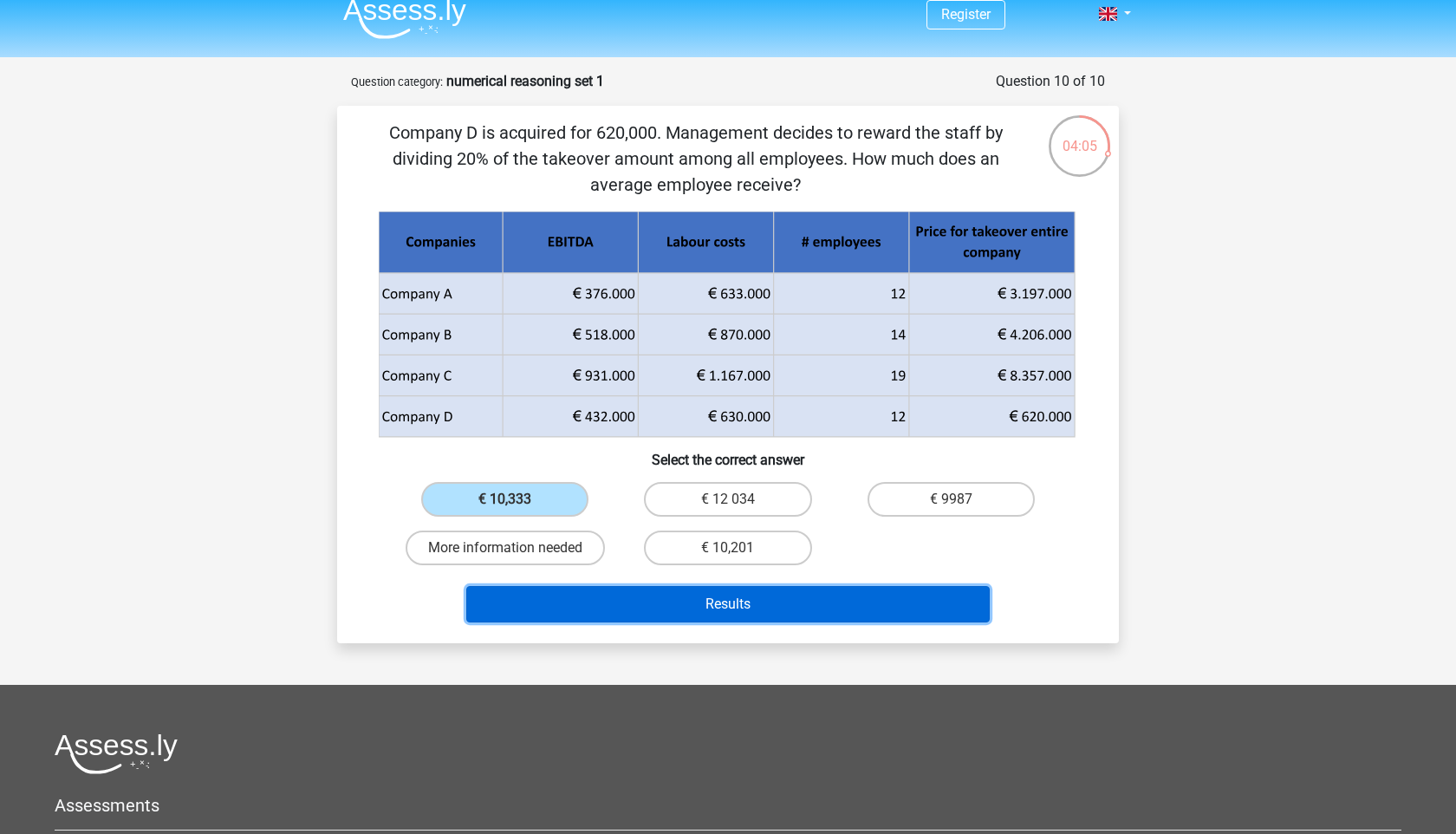
click at [628, 595] on button "Results" at bounding box center [728, 604] width 524 height 36
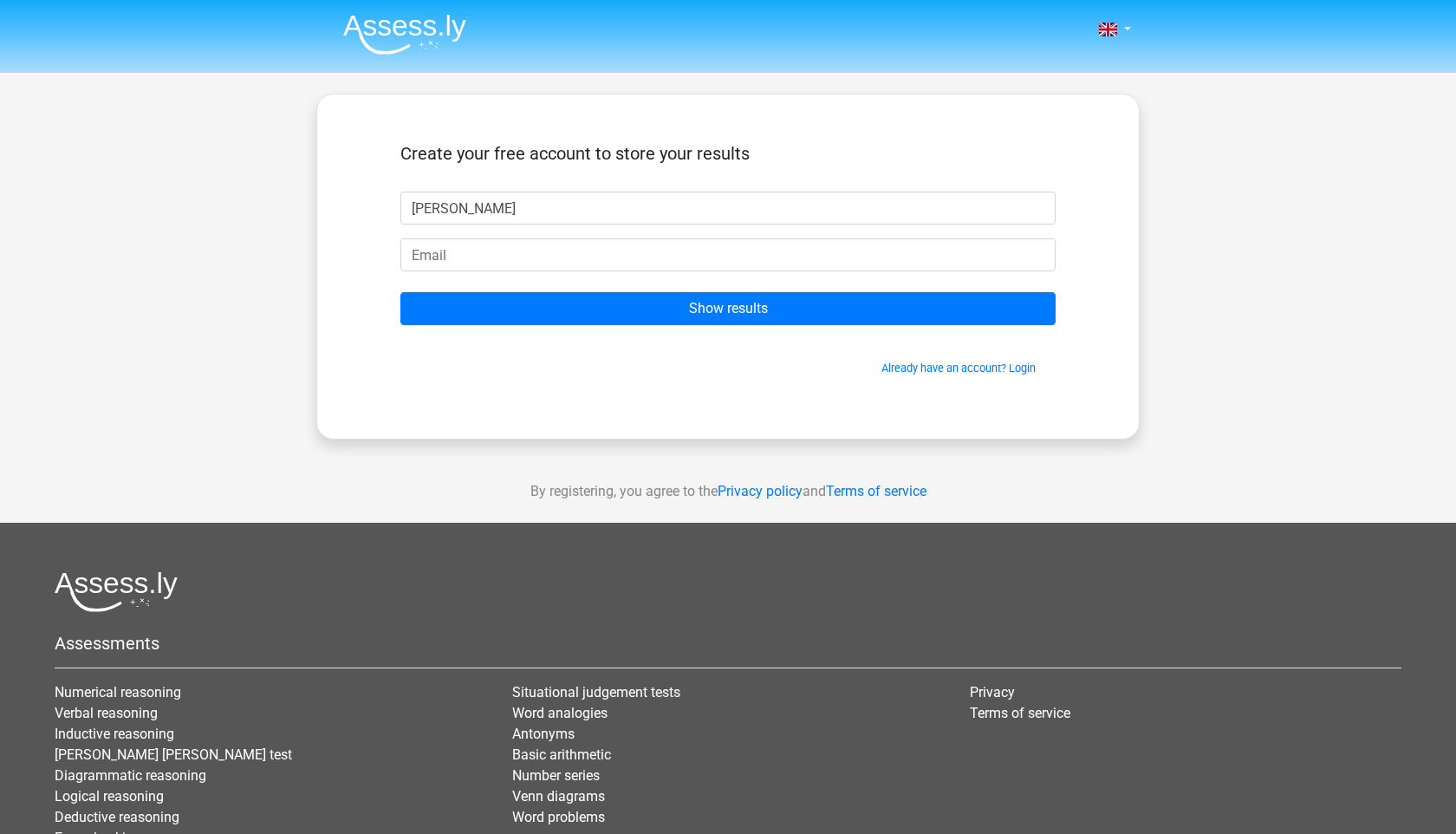
type input "[PERSON_NAME]"
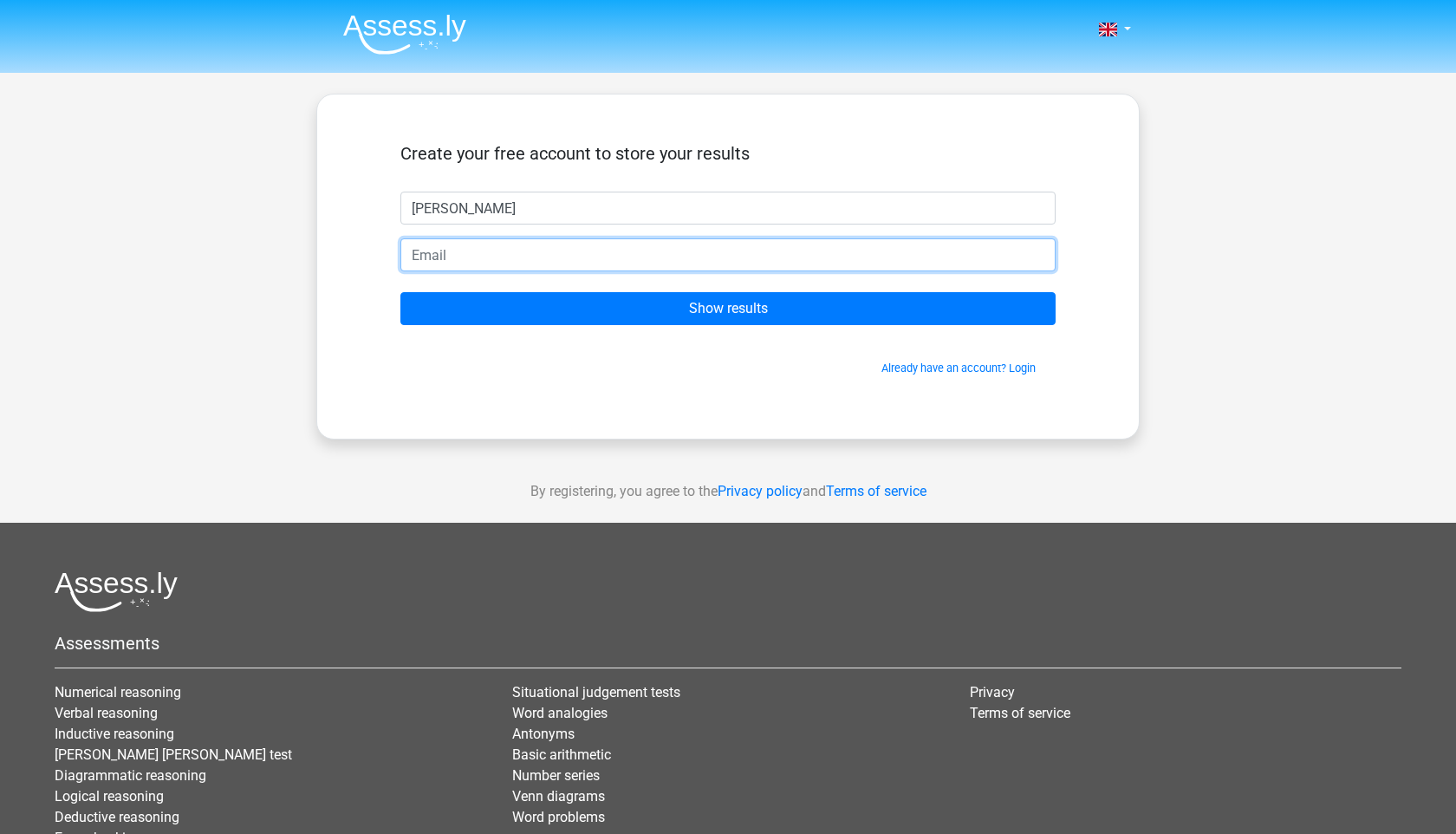
click at [592, 254] on input "email" at bounding box center [728, 255] width 655 height 33
type input "[EMAIL_ADDRESS][DOMAIN_NAME]"
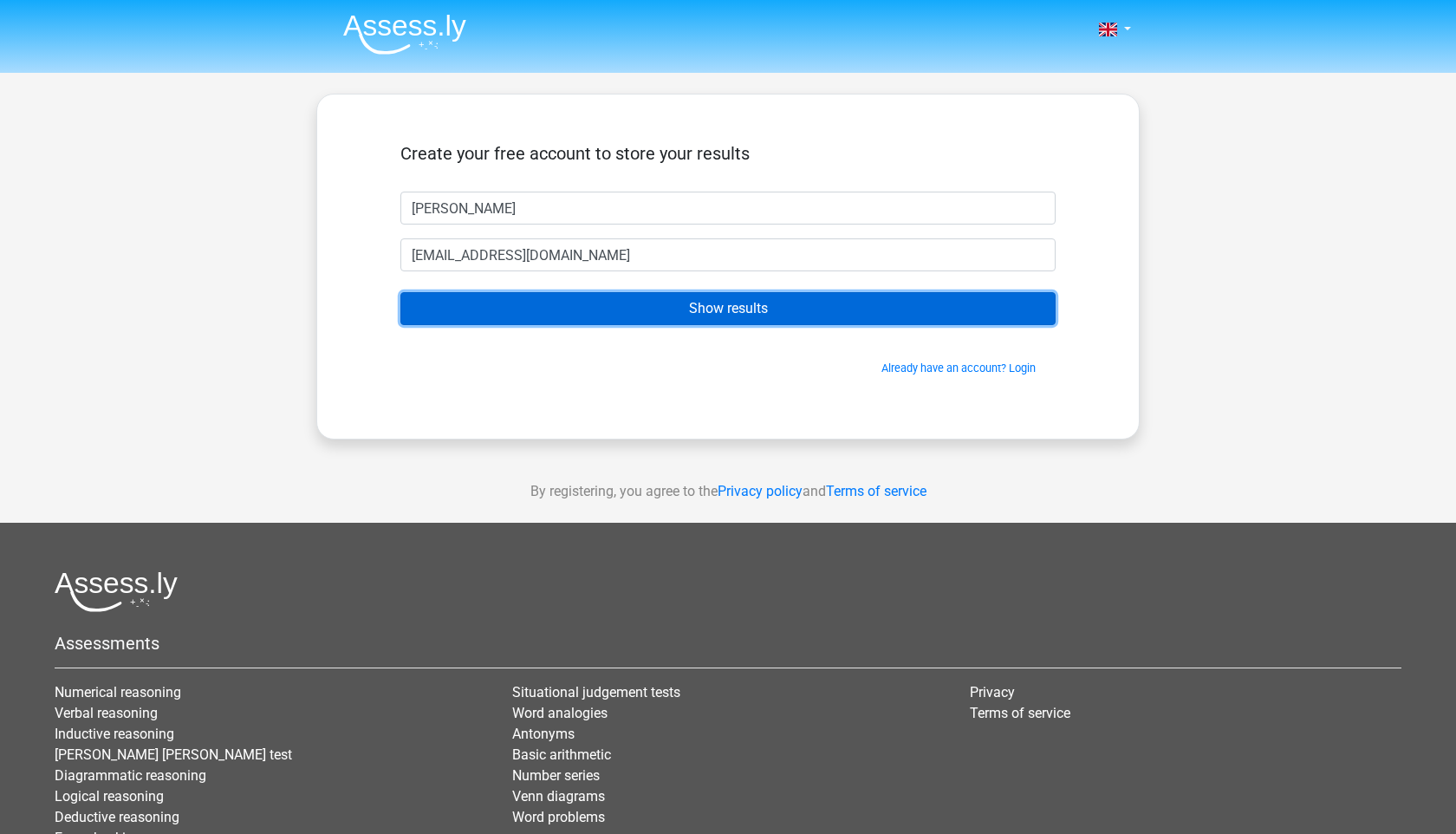
click at [602, 307] on input "Show results" at bounding box center [728, 308] width 655 height 33
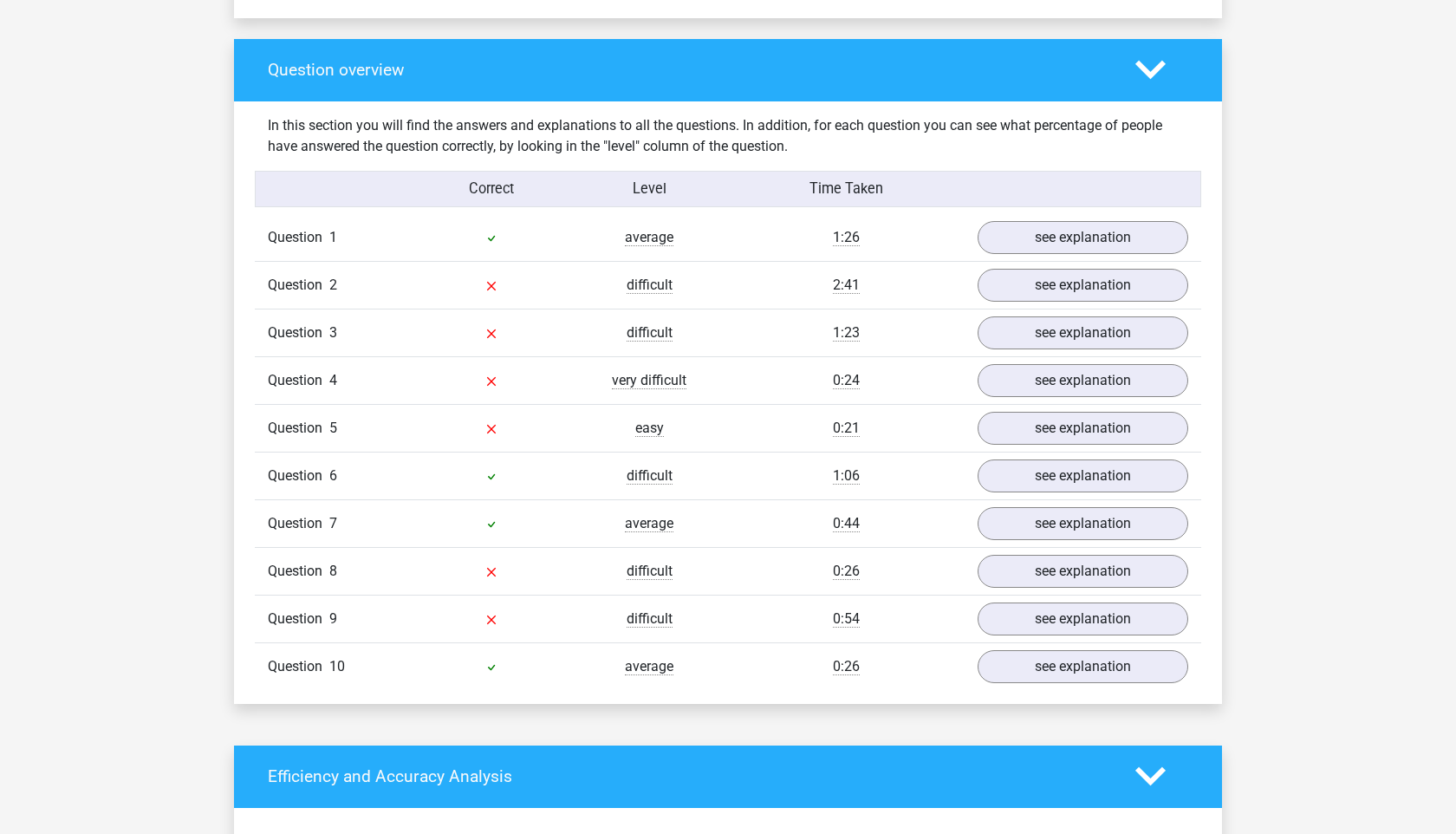
scroll to position [1246, 0]
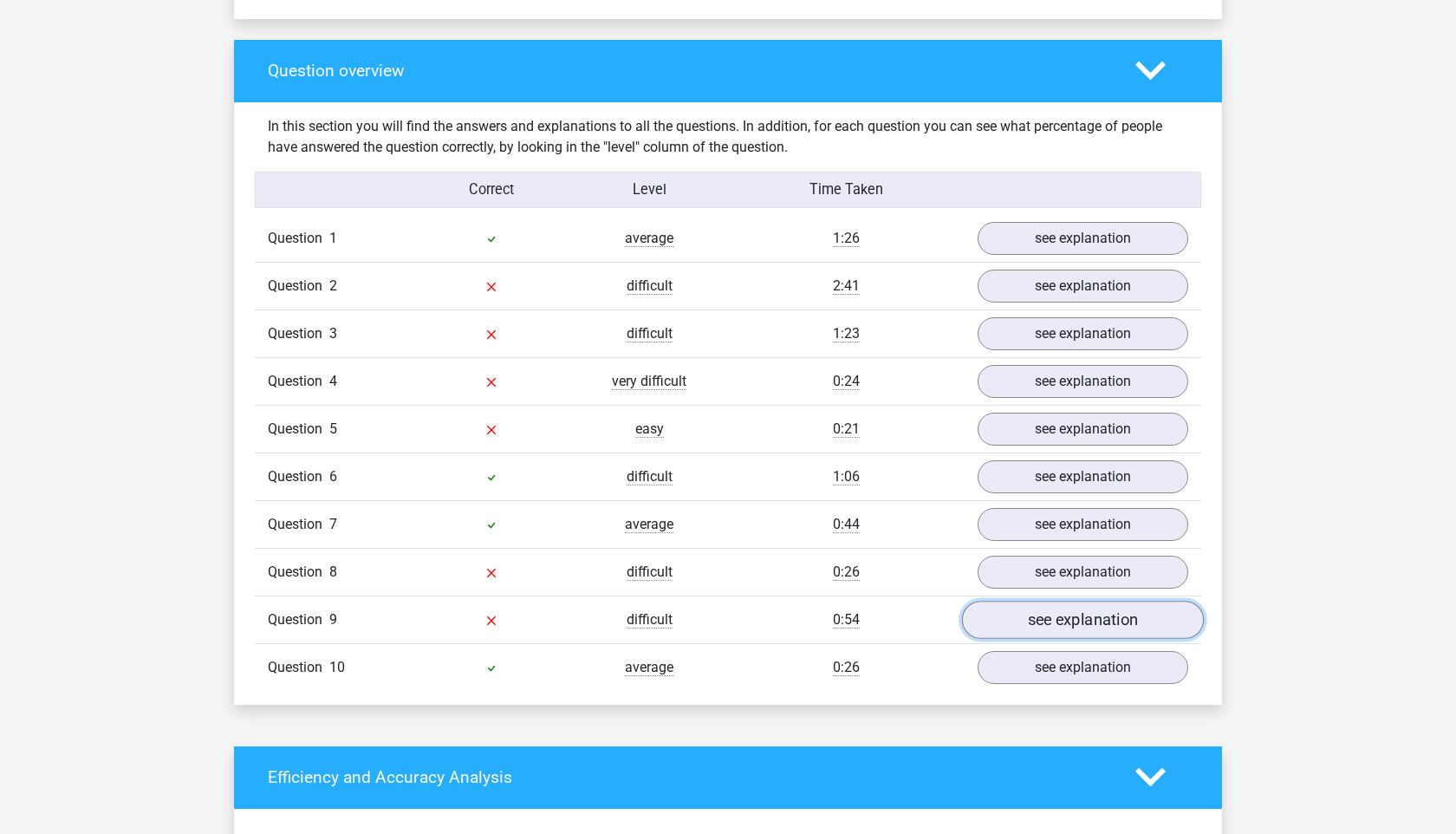
click at [1046, 616] on link "see explanation" at bounding box center [1082, 619] width 241 height 38
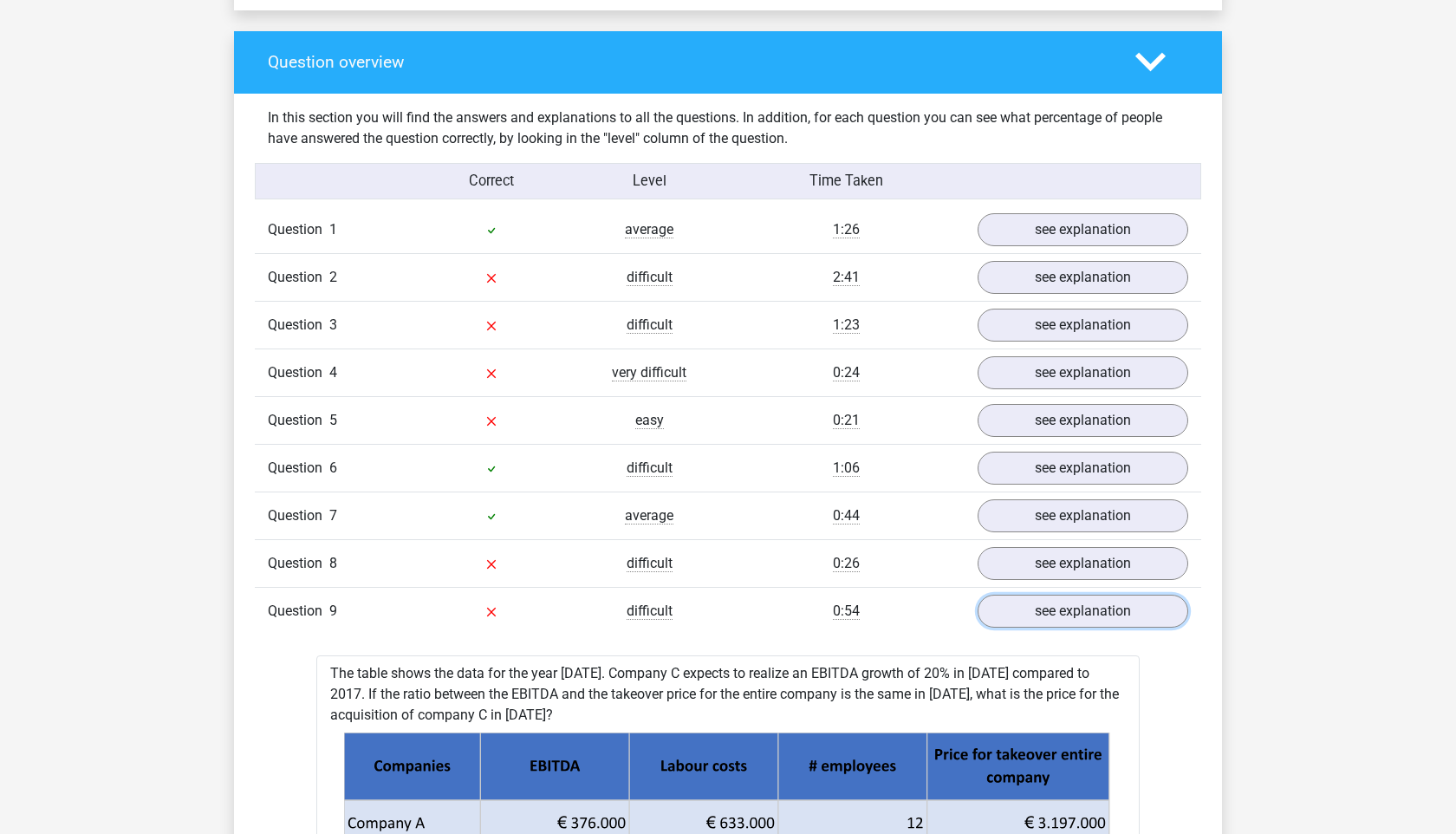
scroll to position [1243, 0]
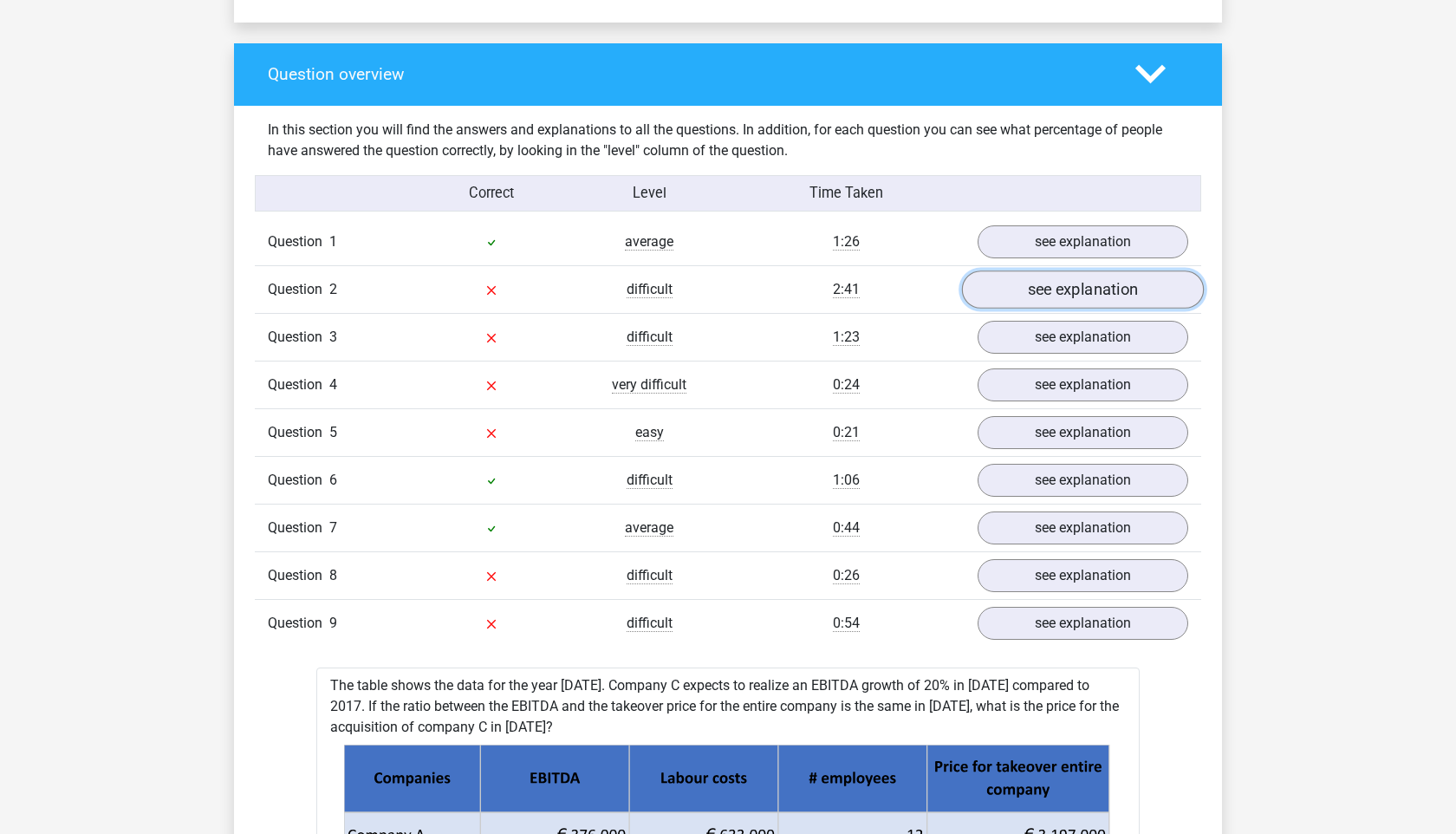
click at [1033, 292] on link "see explanation" at bounding box center [1082, 289] width 241 height 38
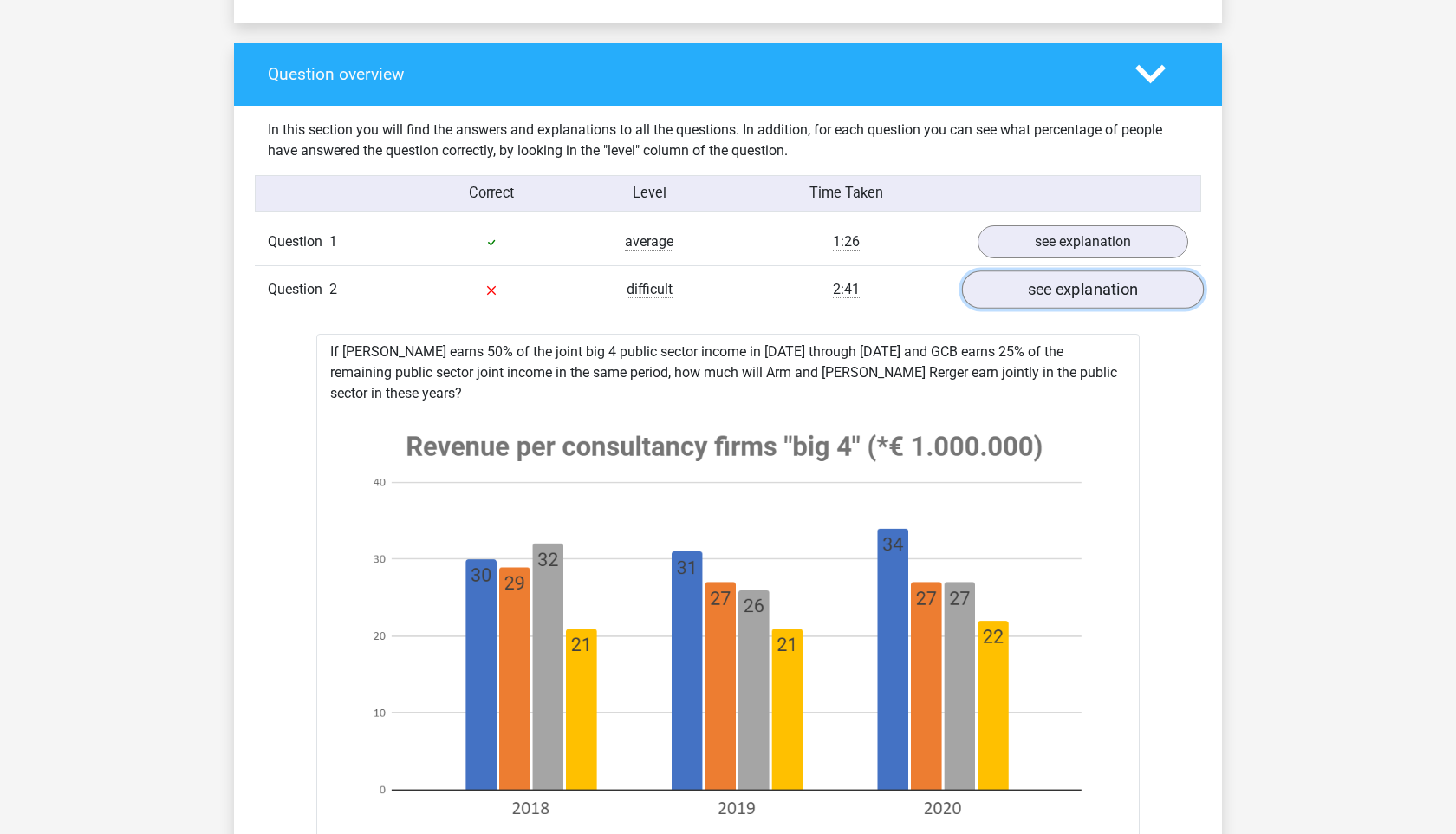
click at [1002, 303] on link "see explanation" at bounding box center [1082, 289] width 241 height 38
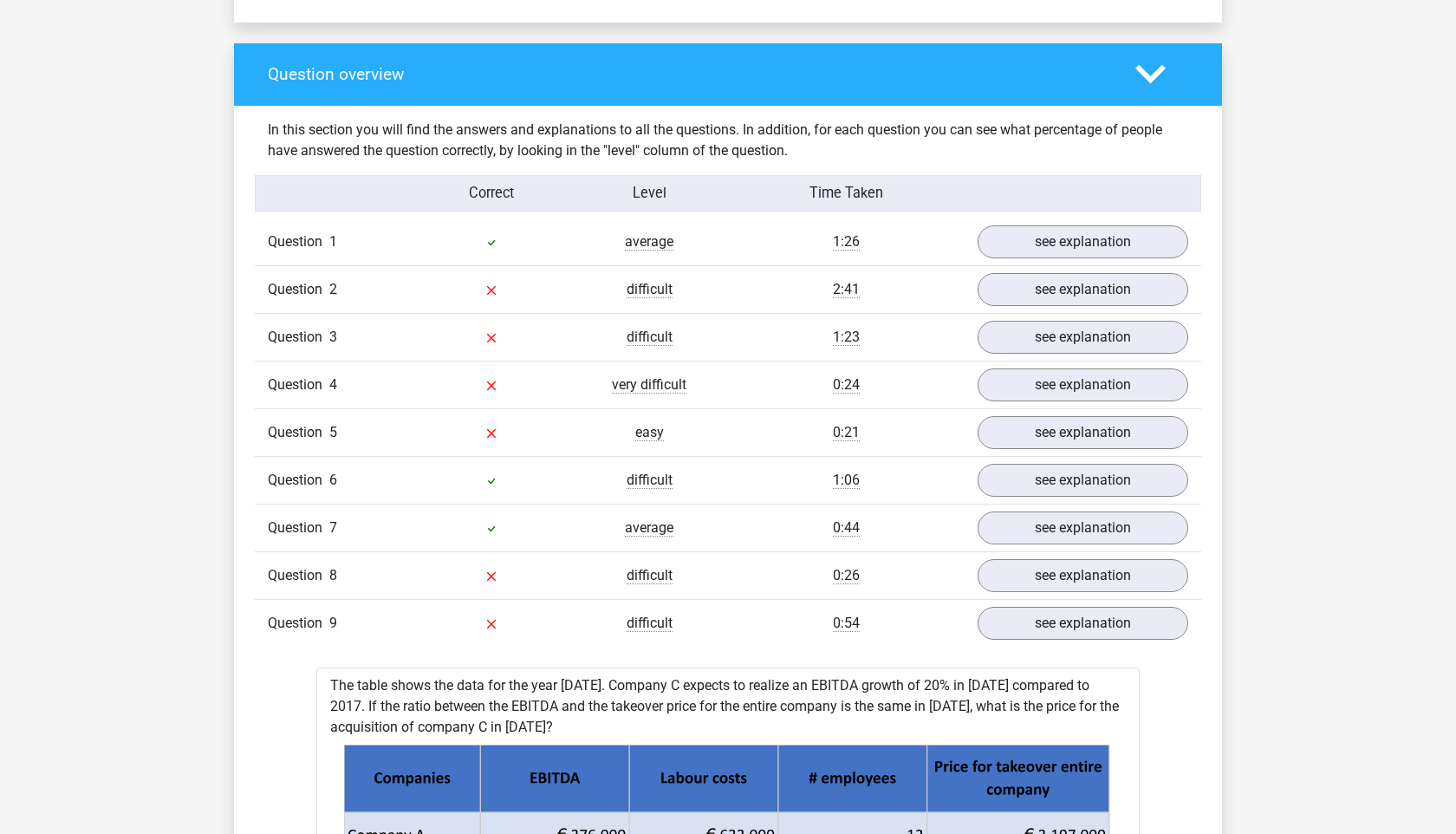
click at [996, 454] on div "Question 5 easy 0:21 see explanation" at bounding box center [728, 432] width 946 height 48
click at [996, 442] on link "see explanation" at bounding box center [1082, 432] width 241 height 38
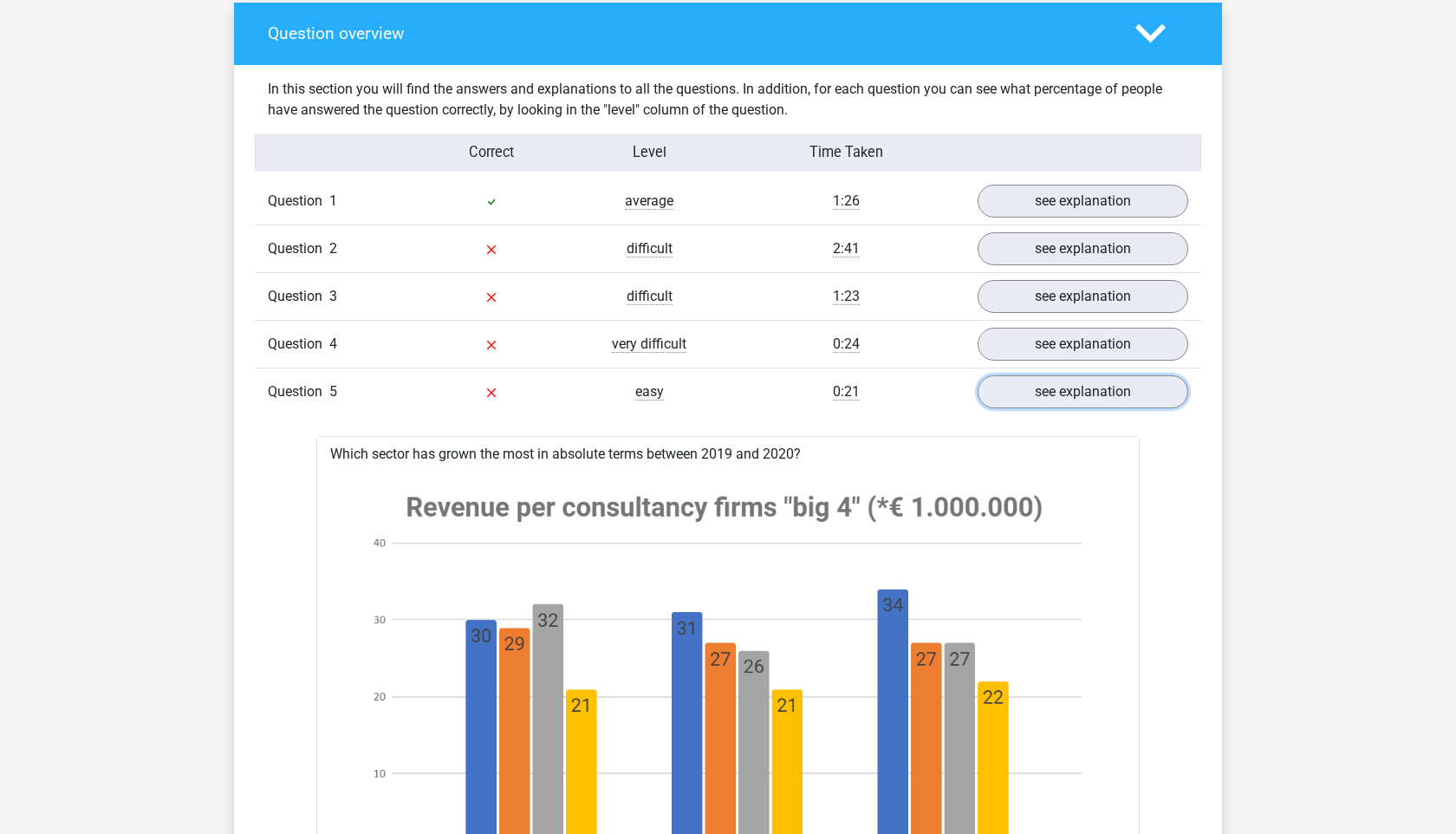
scroll to position [1266, 0]
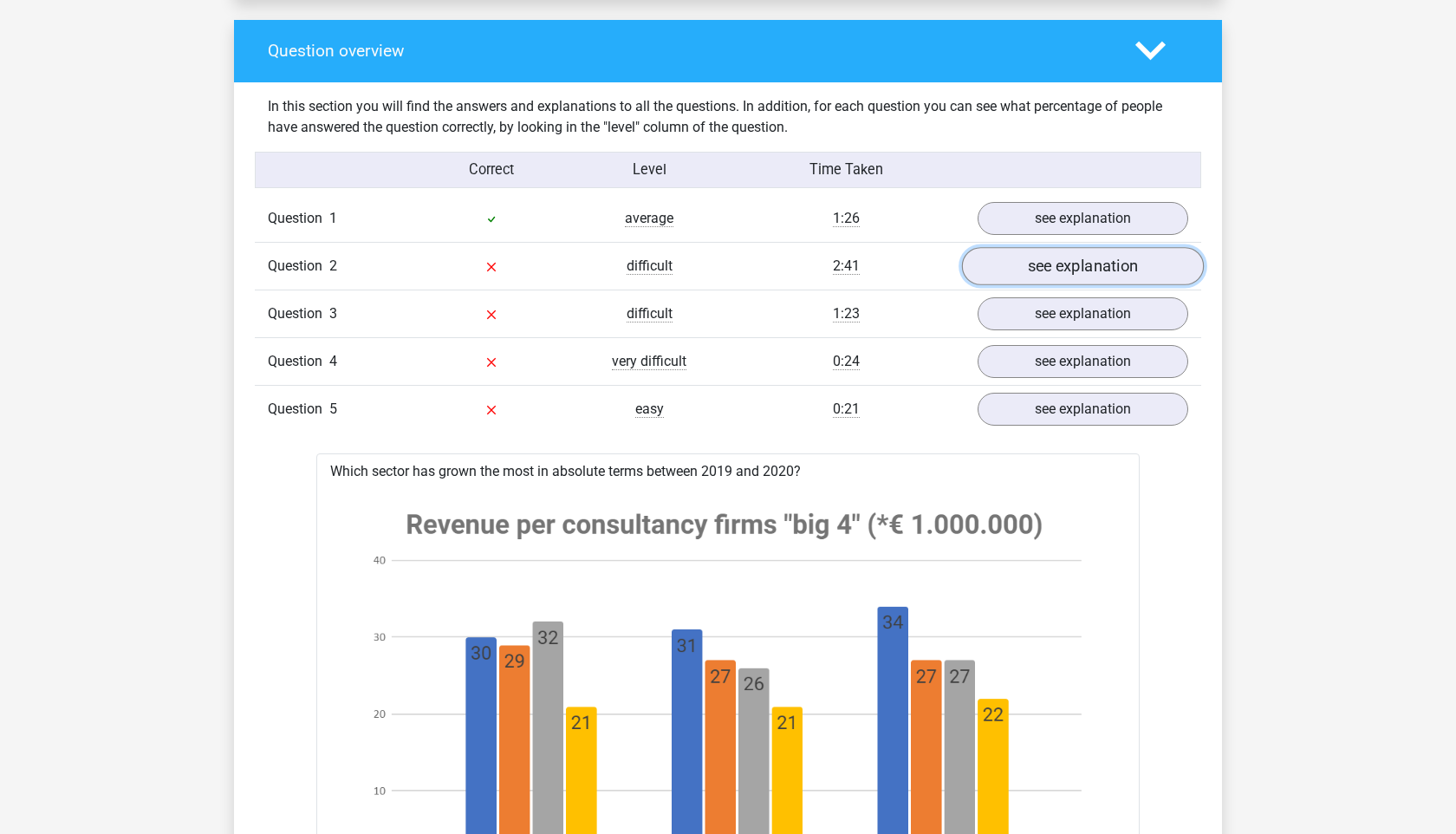
click at [1033, 267] on link "see explanation" at bounding box center [1082, 265] width 241 height 38
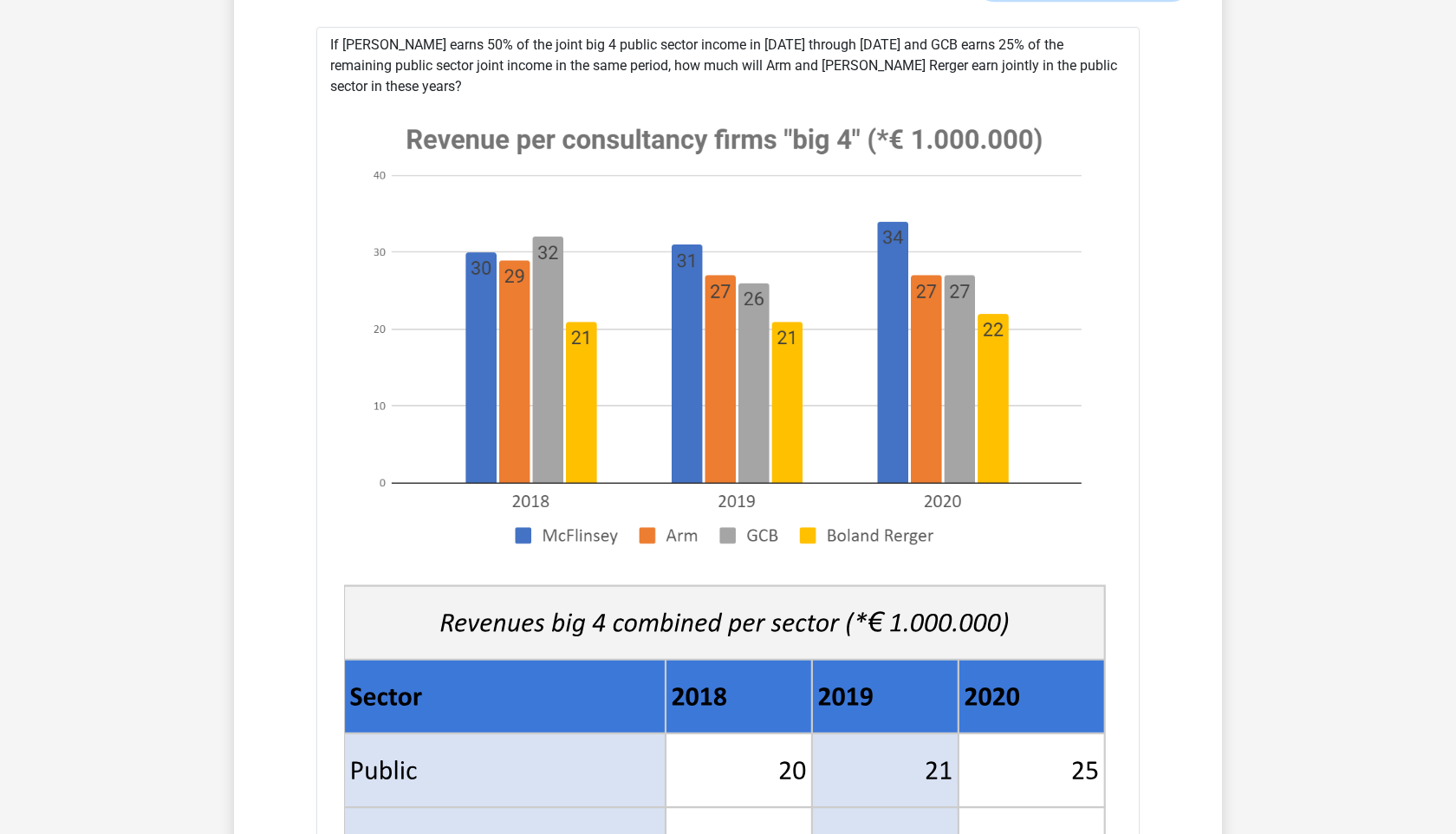
scroll to position [1553, 0]
